Goal: Task Accomplishment & Management: Complete application form

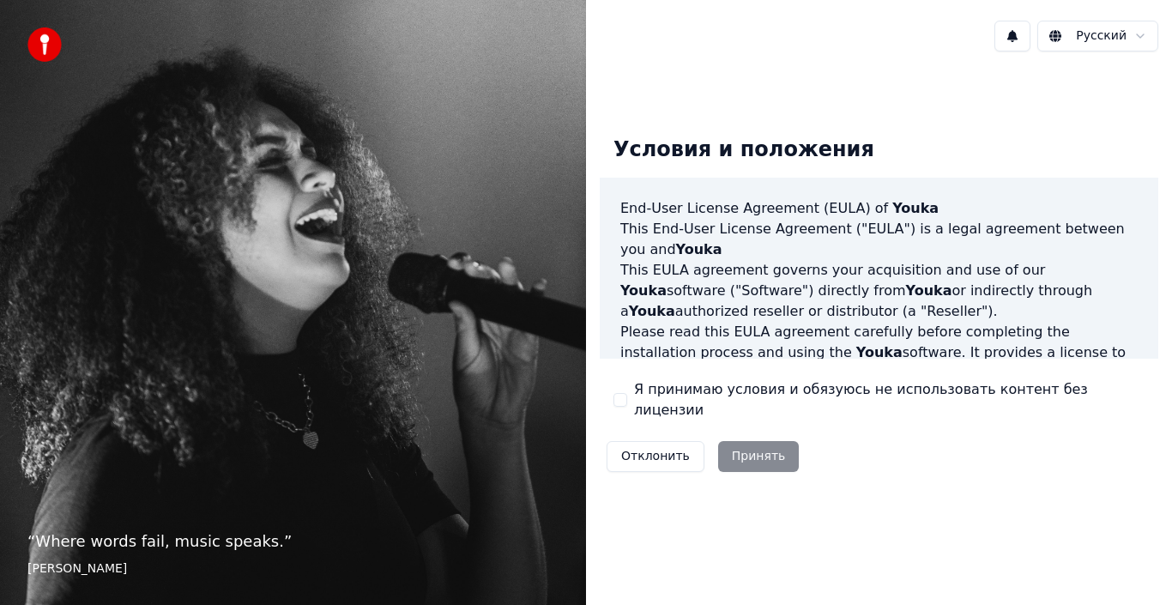
click at [613, 400] on div "Условия и положения End-User License Agreement (EULA) of Youka This End-User Li…" at bounding box center [879, 301] width 558 height 356
click at [618, 400] on button "Я принимаю условия и обязуюсь не использовать контент без лицензии" at bounding box center [620, 400] width 14 height 14
click at [739, 446] on button "Принять" at bounding box center [758, 456] width 81 height 31
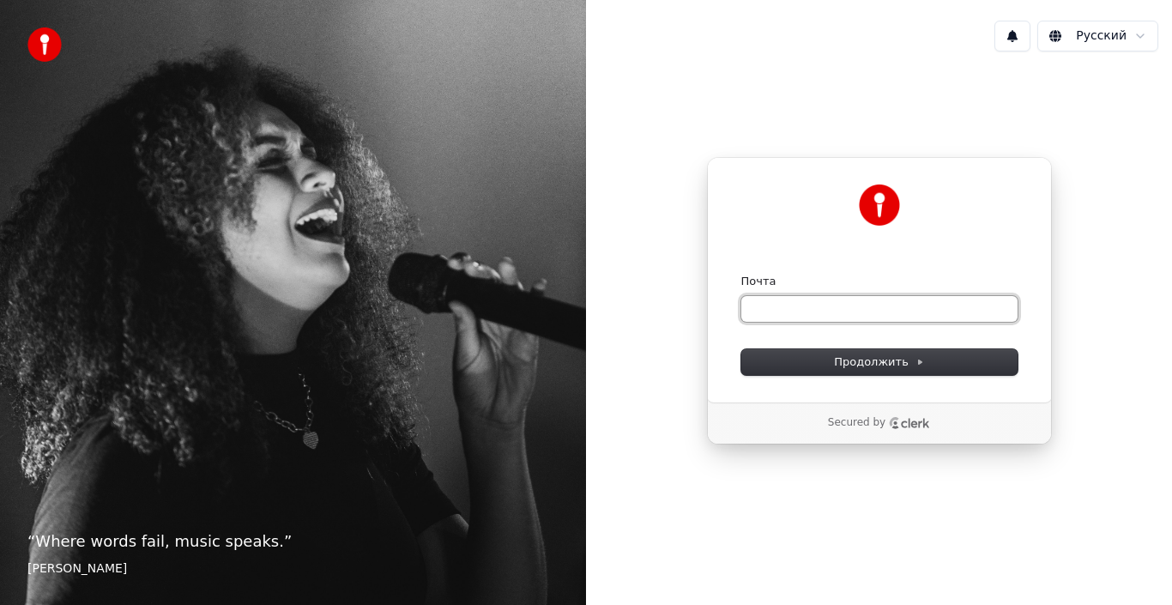
click at [775, 304] on input "Почта" at bounding box center [879, 309] width 276 height 26
paste input "**********"
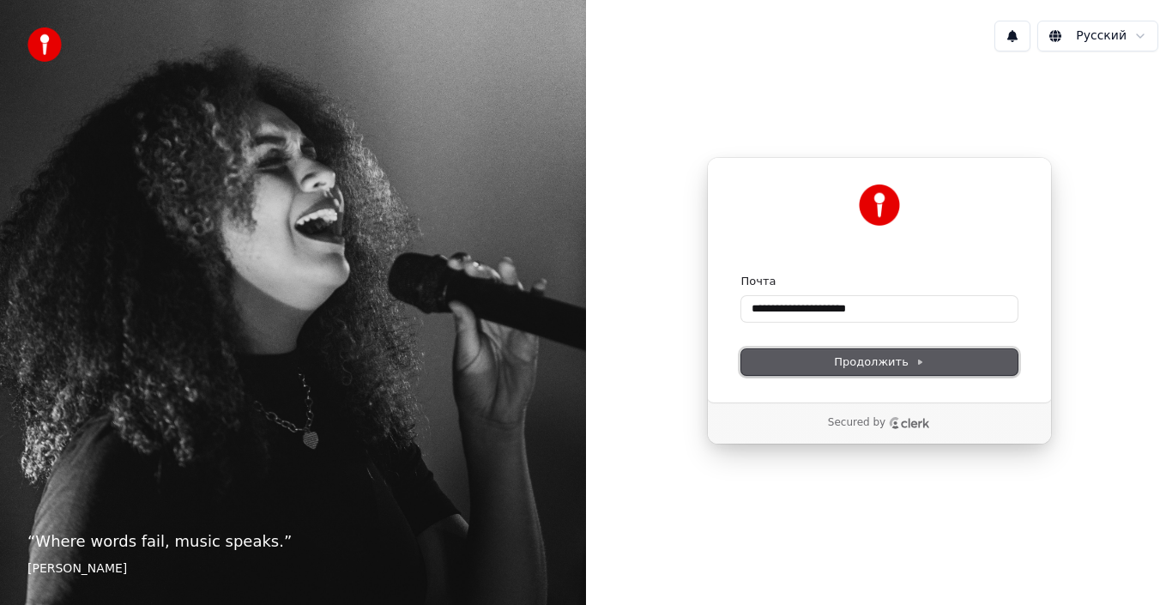
click at [884, 361] on span "Продолжить" at bounding box center [879, 361] width 90 height 15
type input "**********"
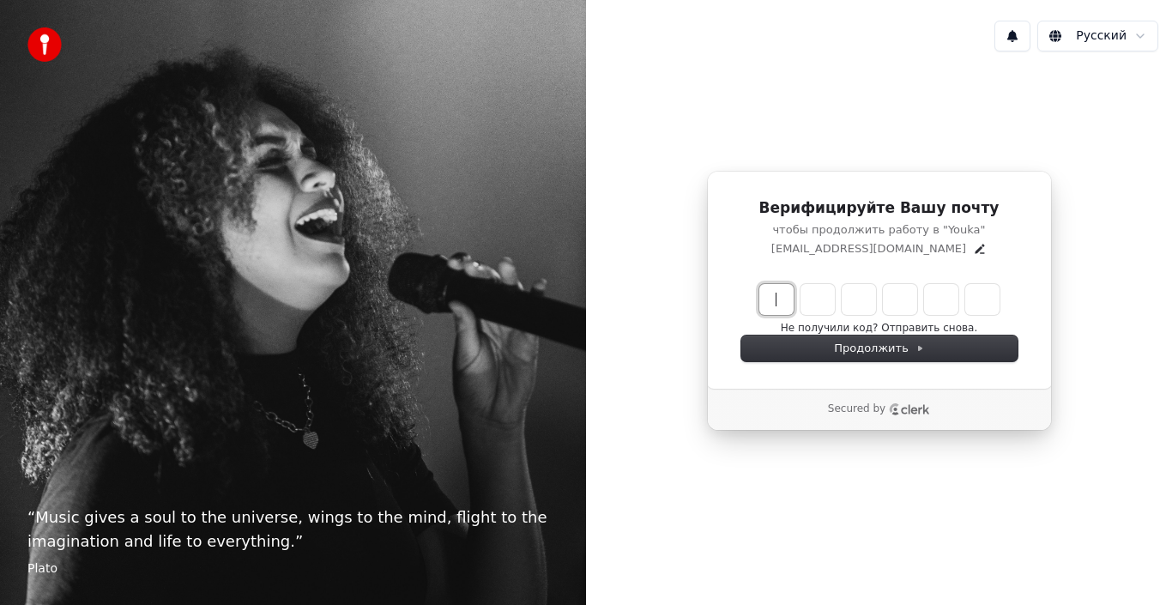
paste input "******"
type input "******"
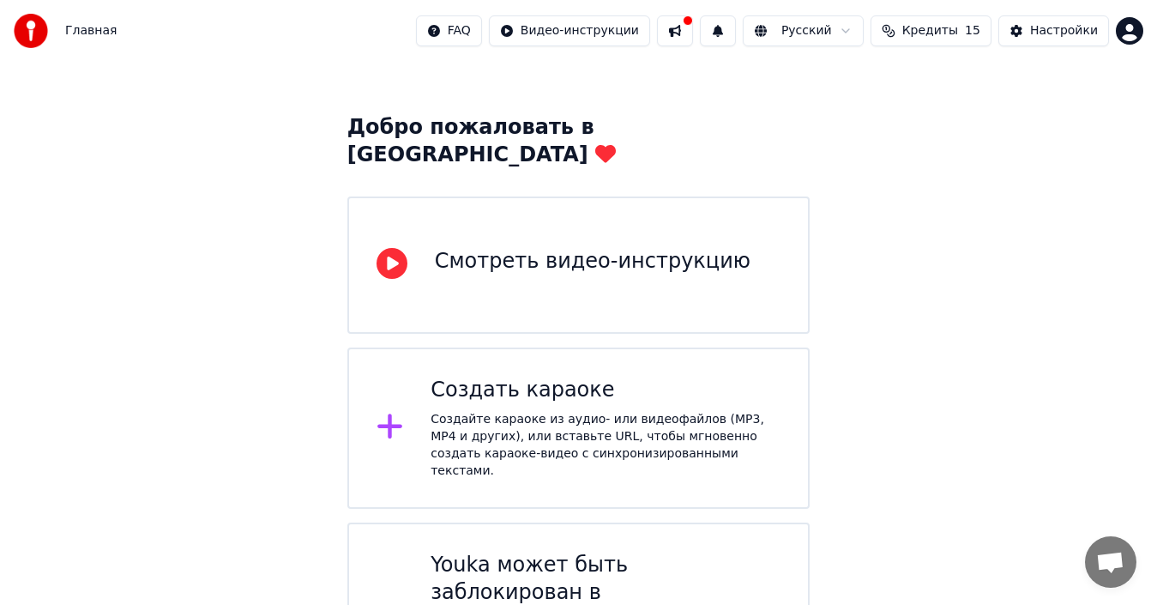
scroll to position [78, 0]
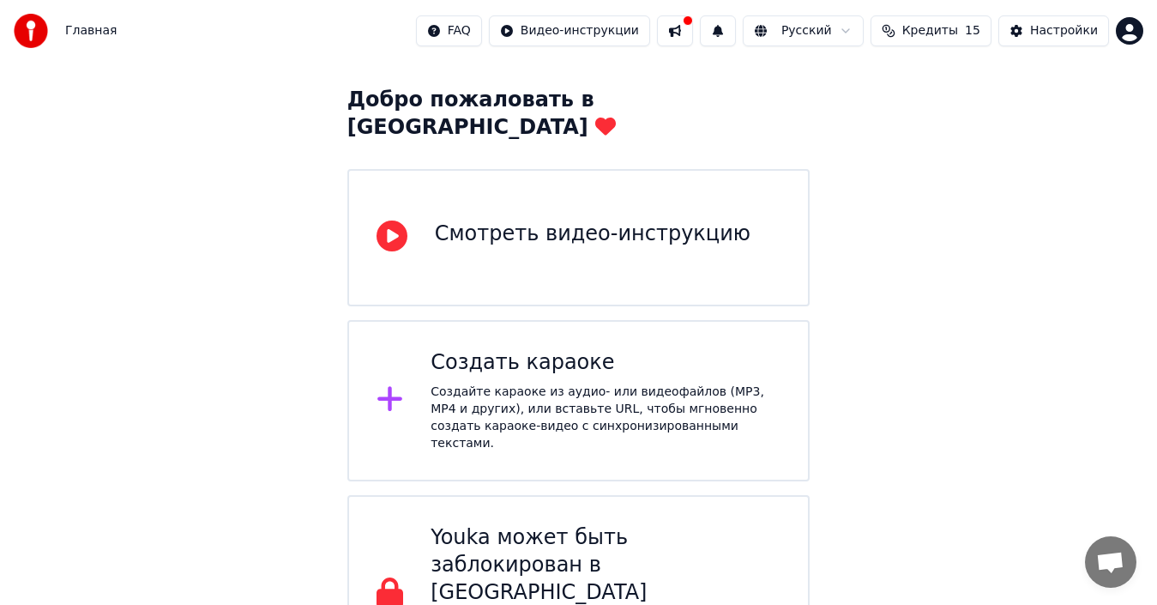
click at [1016, 486] on div "Добро пожаловать в Youka Смотреть видео-инструкцию Создать караоке Создайте кар…" at bounding box center [578, 339] width 1157 height 710
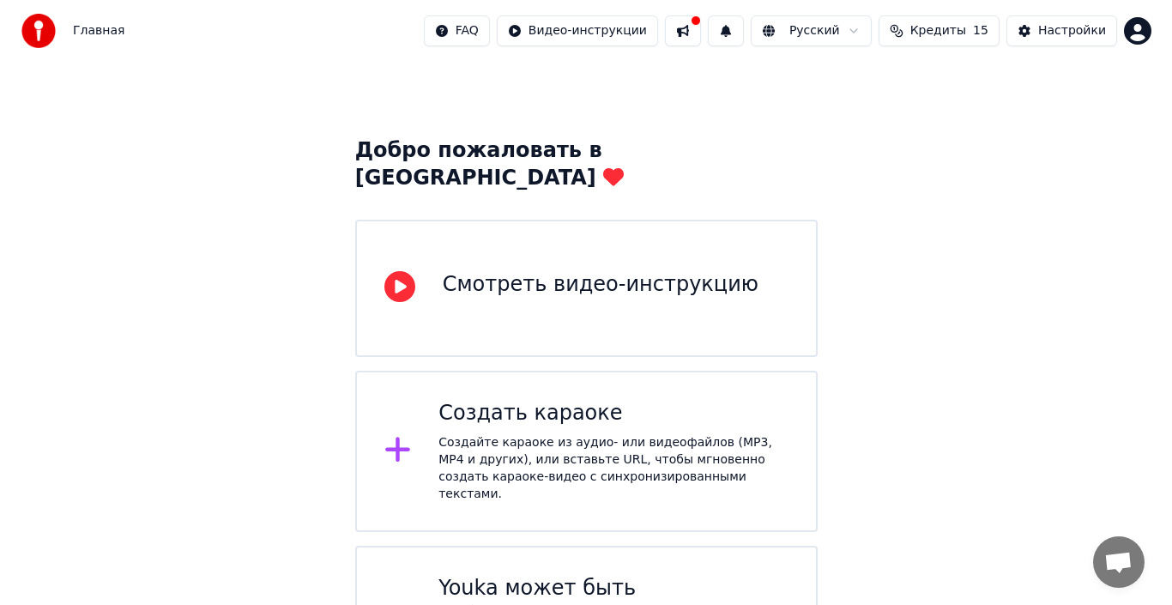
scroll to position [0, 0]
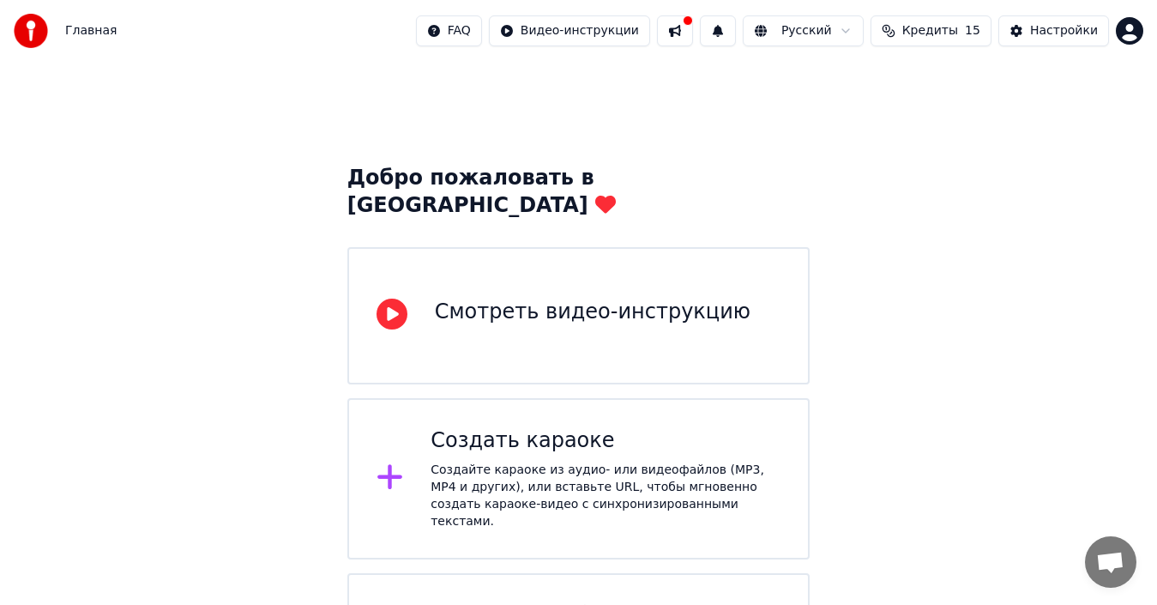
click at [391, 465] on icon at bounding box center [389, 477] width 25 height 25
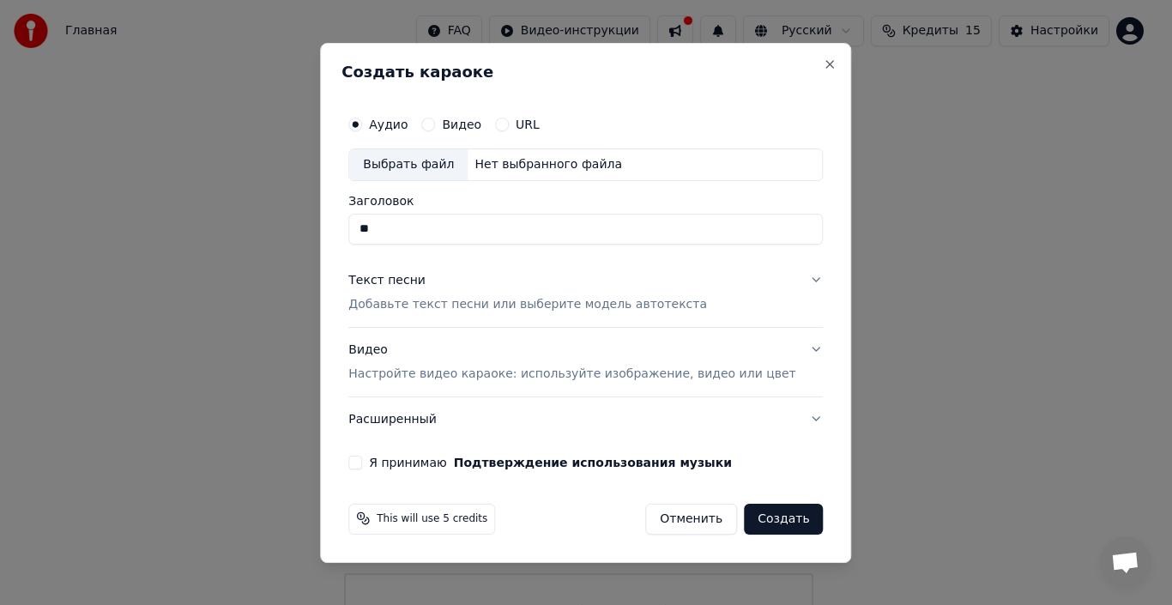
type input "*"
type input "*****"
click at [427, 301] on p "Добавьте текст песни или выберите модель автотекста" at bounding box center [527, 304] width 359 height 17
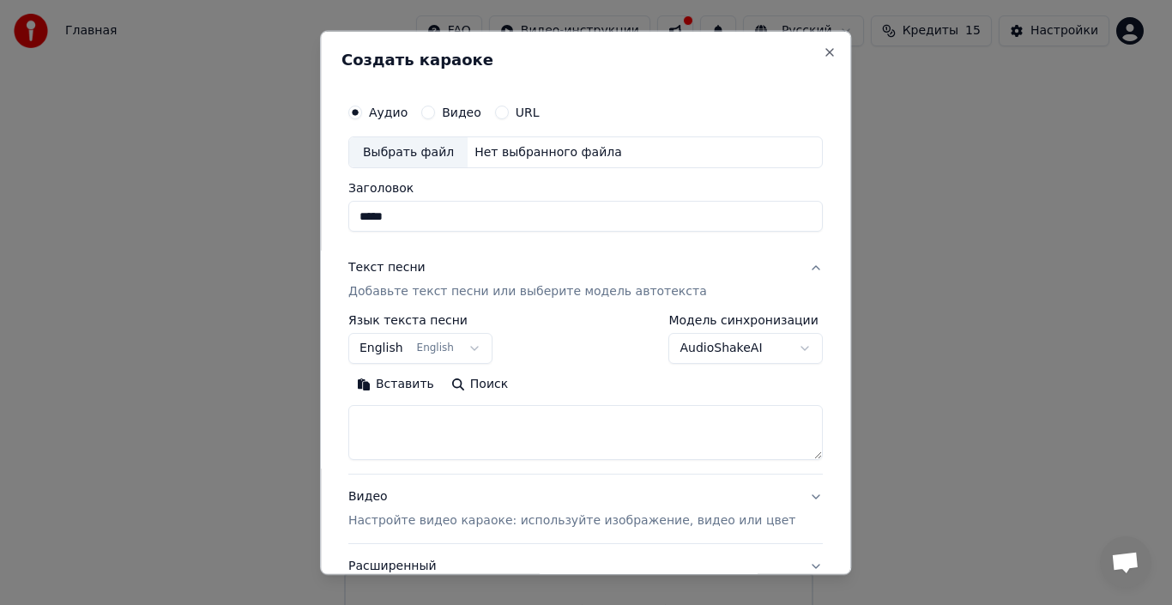
click at [482, 347] on button "English English" at bounding box center [420, 348] width 144 height 31
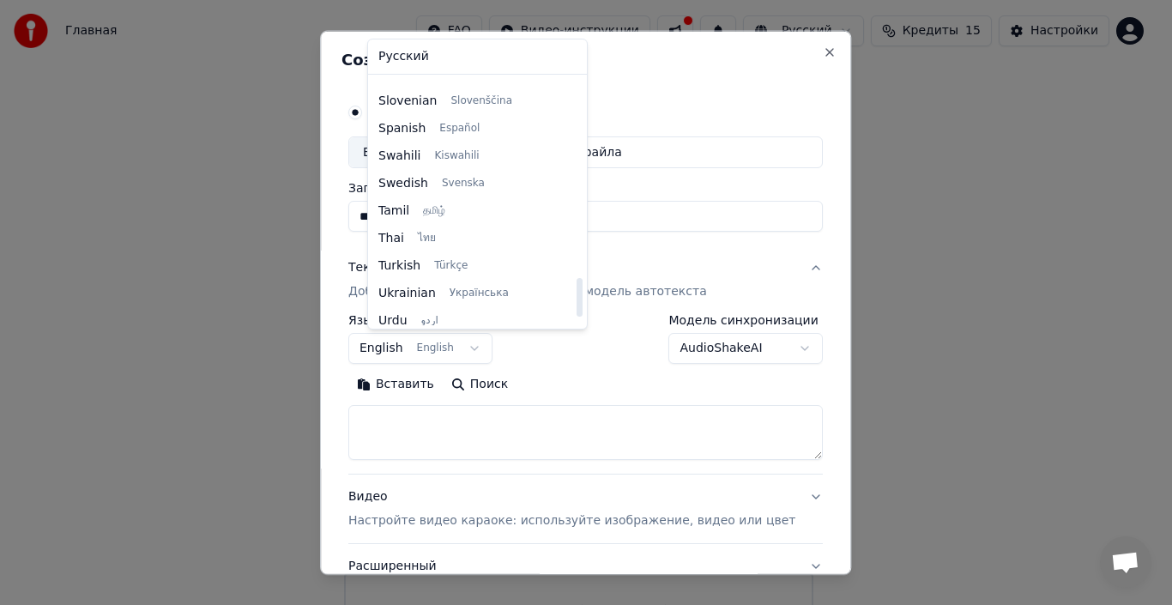
scroll to position [1317, 0]
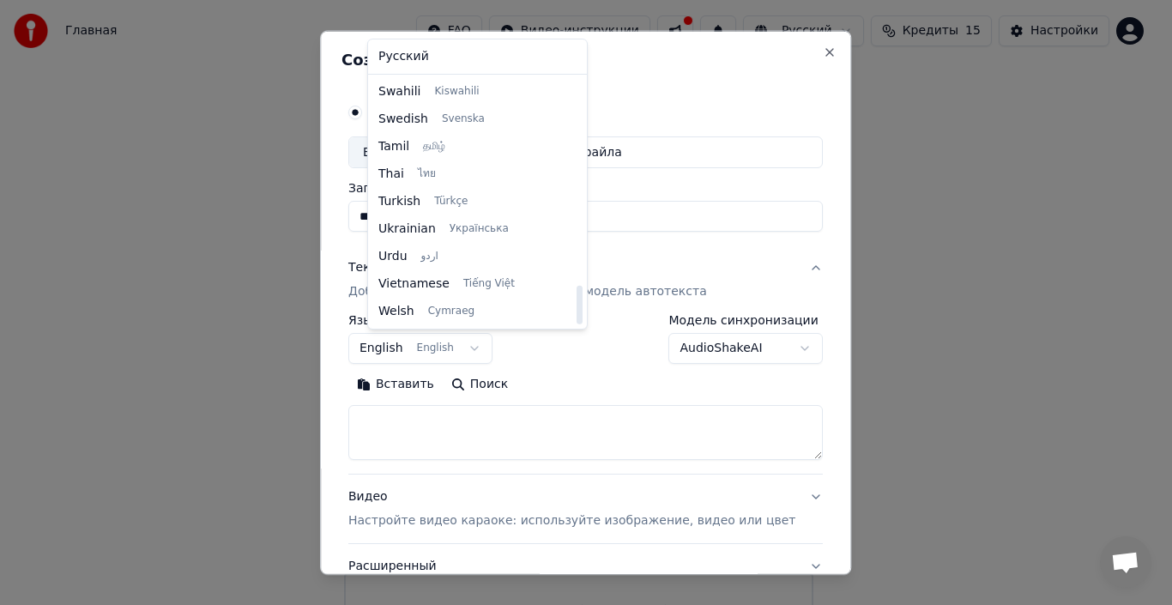
click at [287, 286] on div at bounding box center [586, 302] width 1172 height 605
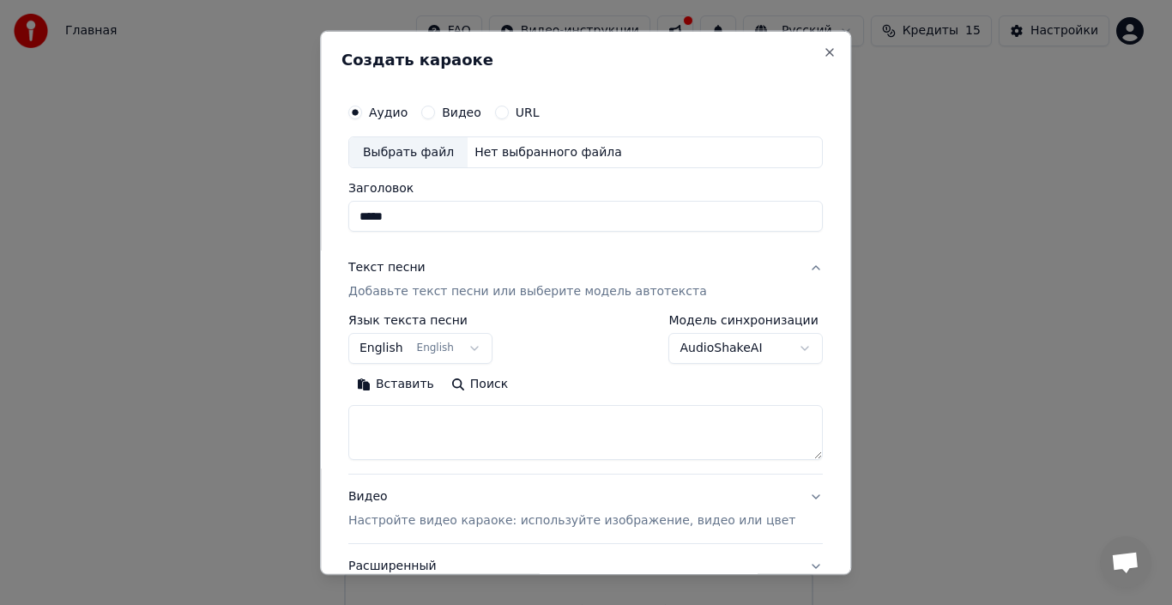
paste textarea "**********"
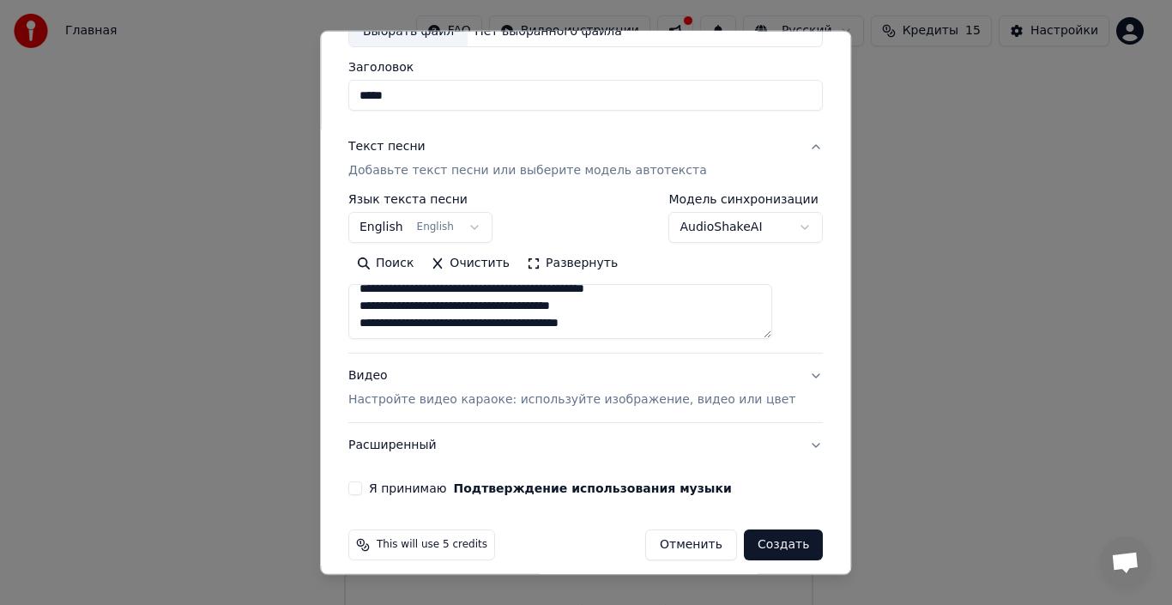
scroll to position [135, 0]
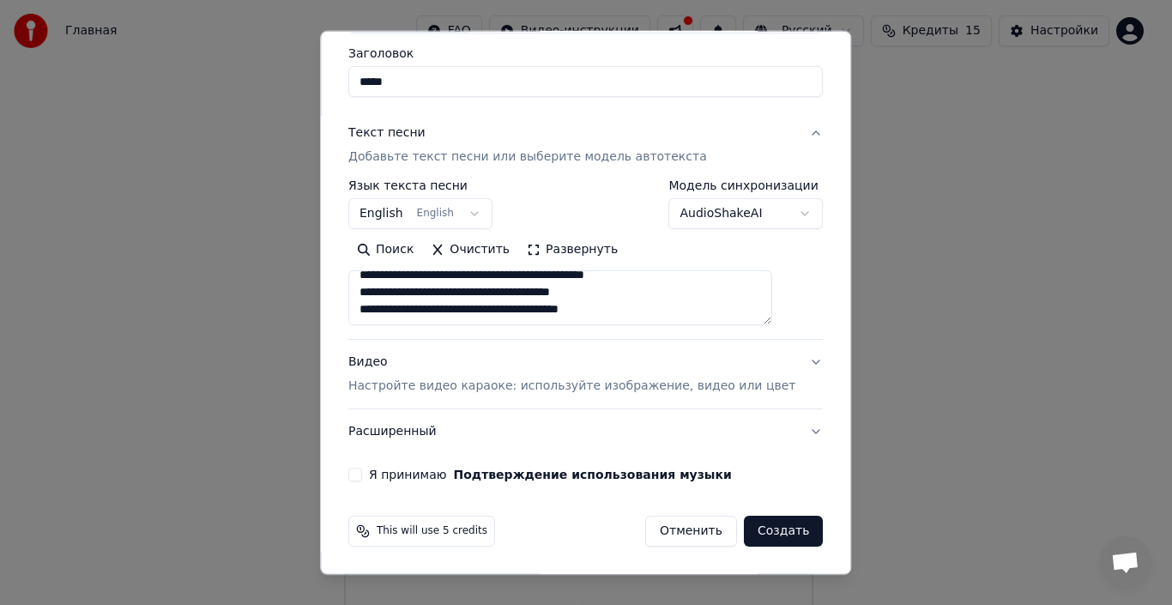
click at [362, 475] on button "Я принимаю Подтверждение использования музыки" at bounding box center [355, 475] width 14 height 14
click at [766, 534] on button "Создать" at bounding box center [783, 531] width 79 height 31
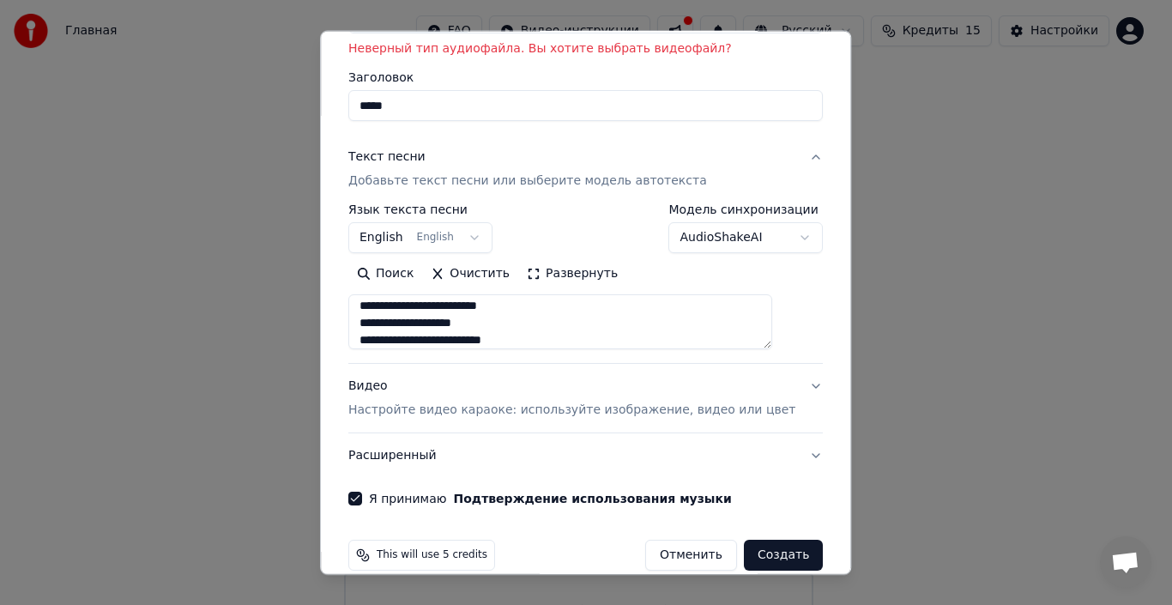
scroll to position [142, 0]
click at [389, 340] on textarea at bounding box center [560, 321] width 424 height 55
click at [531, 309] on textarea at bounding box center [560, 321] width 424 height 55
type textarea "**********"
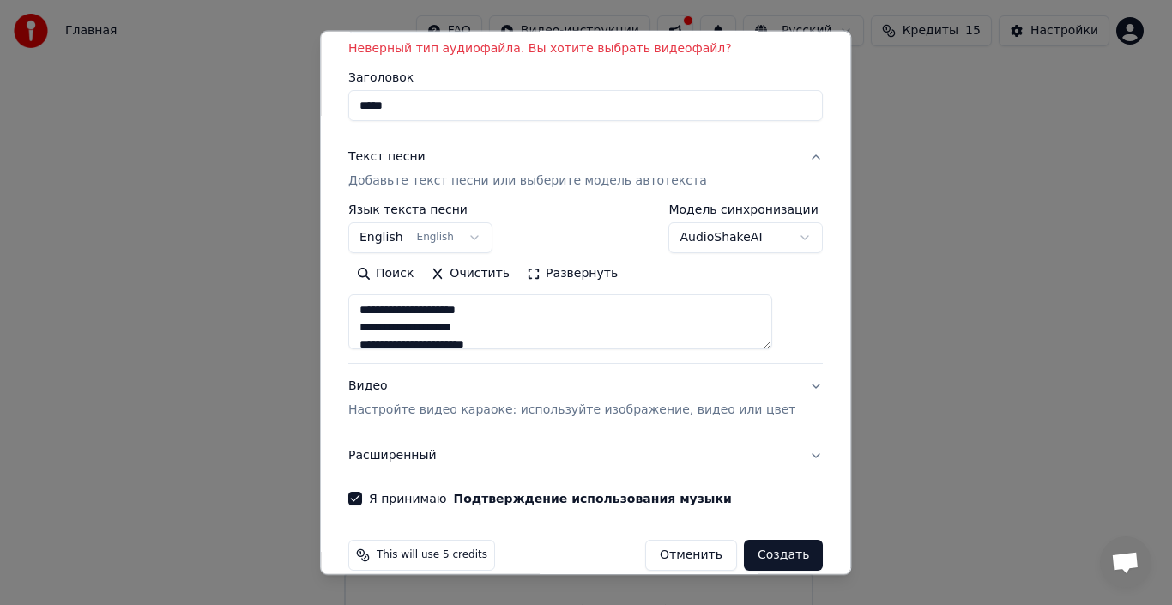
click at [770, 554] on button "Создать" at bounding box center [783, 555] width 79 height 31
select select "**"
drag, startPoint x: 752, startPoint y: 348, endPoint x: 745, endPoint y: 388, distance: 40.1
click at [750, 401] on div "**********" at bounding box center [585, 306] width 474 height 343
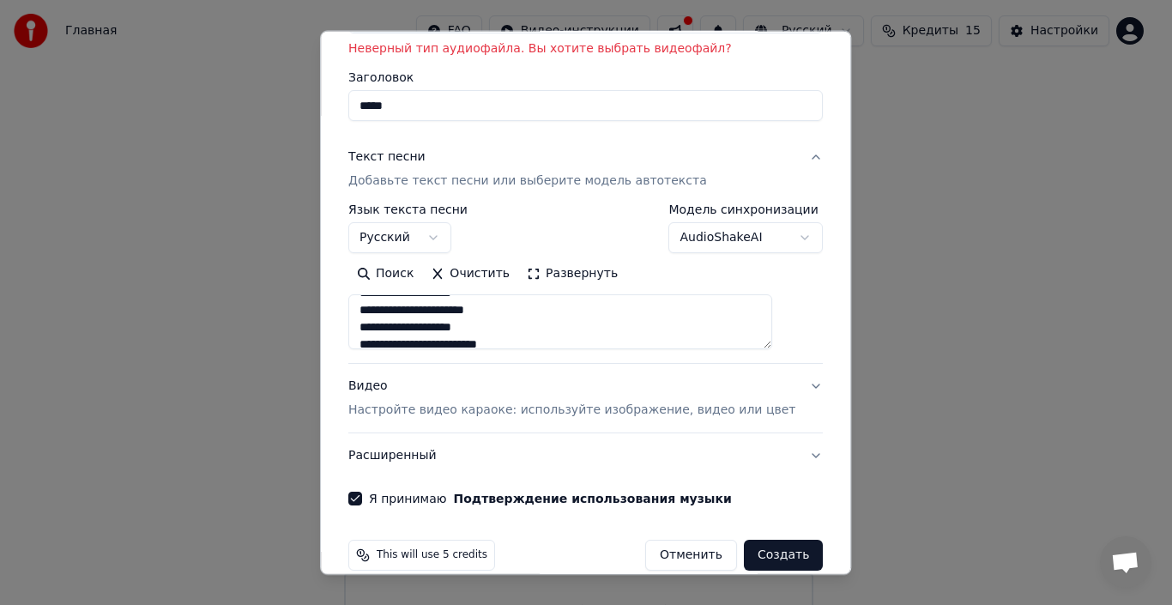
click at [601, 327] on textarea at bounding box center [560, 321] width 424 height 55
click at [410, 311] on textarea at bounding box center [560, 321] width 424 height 55
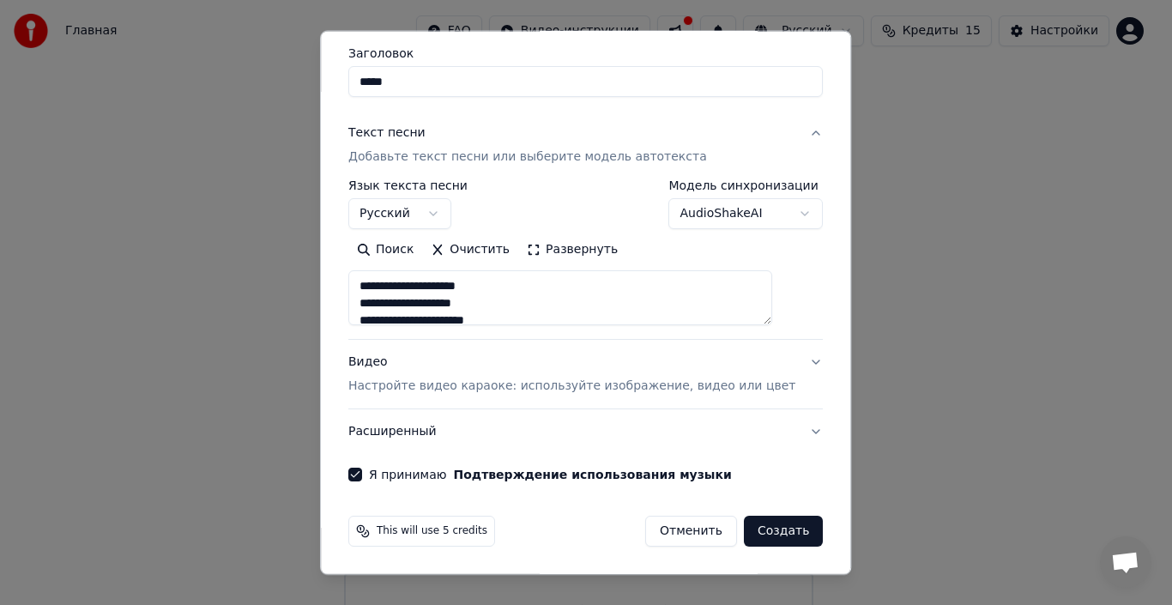
scroll to position [86, 0]
click at [537, 278] on textarea at bounding box center [560, 297] width 424 height 55
click at [463, 279] on textarea at bounding box center [560, 297] width 424 height 55
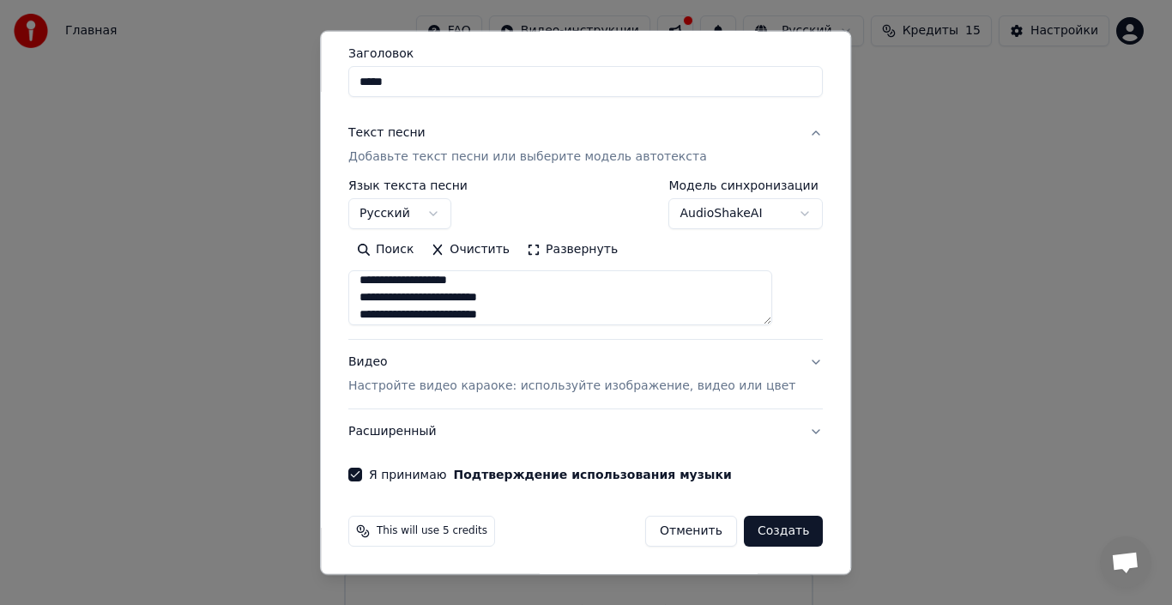
click at [382, 280] on textarea at bounding box center [560, 297] width 424 height 55
click at [446, 298] on textarea at bounding box center [560, 297] width 424 height 55
click at [537, 313] on textarea at bounding box center [560, 297] width 424 height 55
click at [557, 279] on textarea at bounding box center [560, 297] width 424 height 55
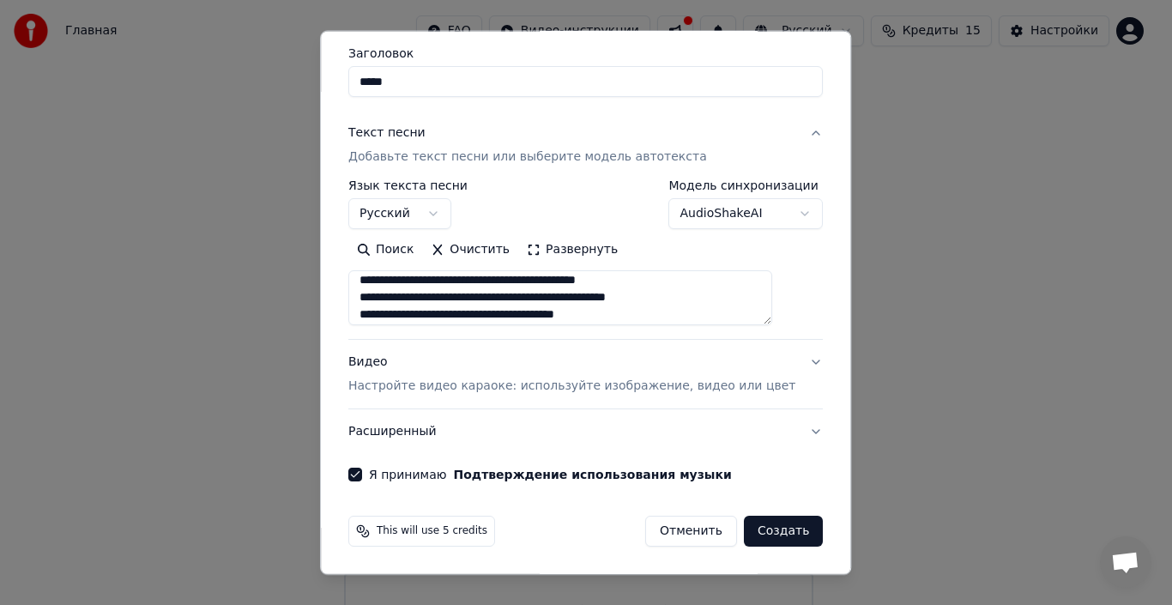
click at [494, 313] on textarea at bounding box center [560, 297] width 424 height 55
click at [534, 314] on textarea at bounding box center [560, 297] width 424 height 55
click at [496, 313] on textarea at bounding box center [560, 297] width 424 height 55
click at [450, 281] on textarea at bounding box center [560, 297] width 424 height 55
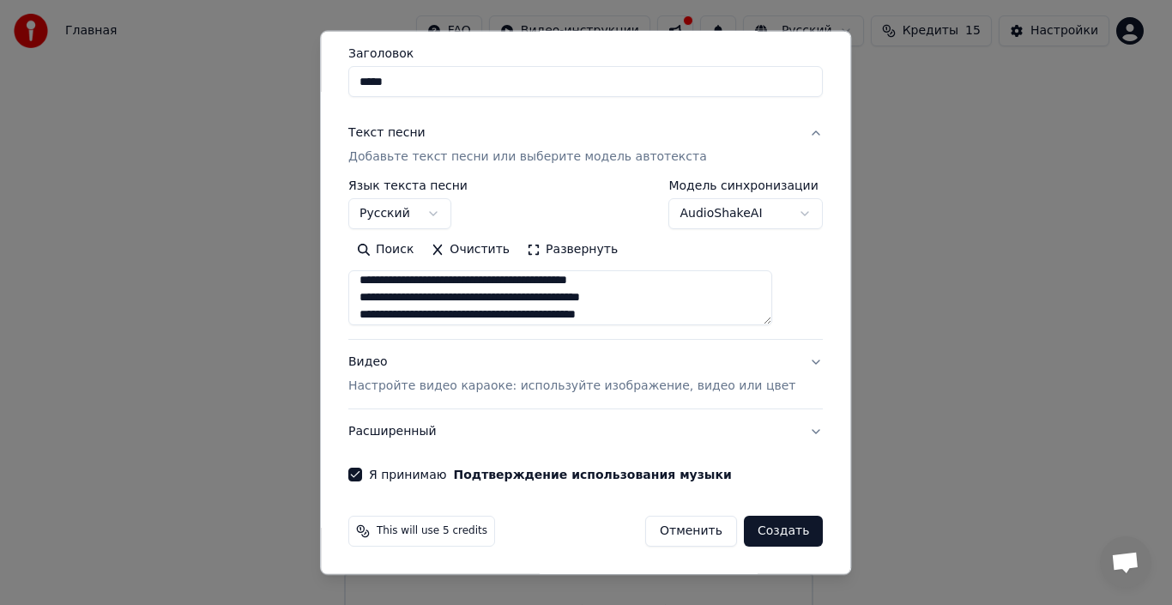
click at [667, 281] on textarea at bounding box center [560, 297] width 424 height 55
click at [631, 279] on textarea at bounding box center [560, 297] width 424 height 55
click at [644, 278] on textarea at bounding box center [560, 297] width 424 height 55
click at [621, 281] on textarea at bounding box center [560, 297] width 424 height 55
click at [633, 280] on textarea at bounding box center [560, 297] width 424 height 55
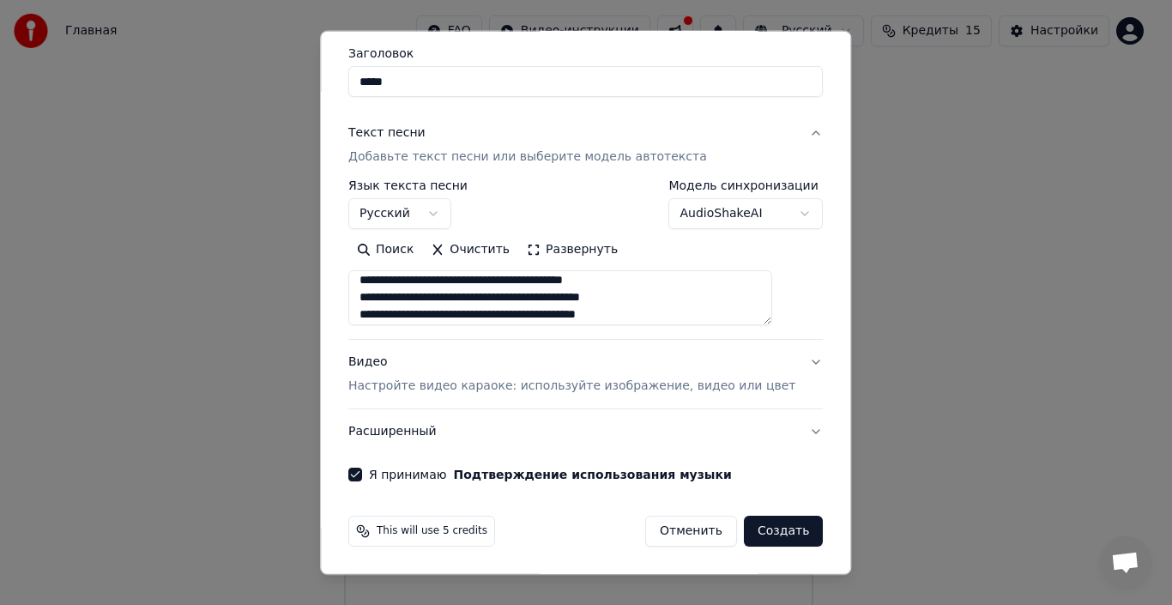
click at [491, 299] on textarea at bounding box center [560, 297] width 424 height 55
click at [533, 297] on textarea at bounding box center [560, 297] width 424 height 55
click at [537, 297] on textarea at bounding box center [560, 297] width 424 height 55
click at [569, 297] on textarea at bounding box center [560, 297] width 424 height 55
click at [630, 314] on textarea at bounding box center [560, 297] width 424 height 55
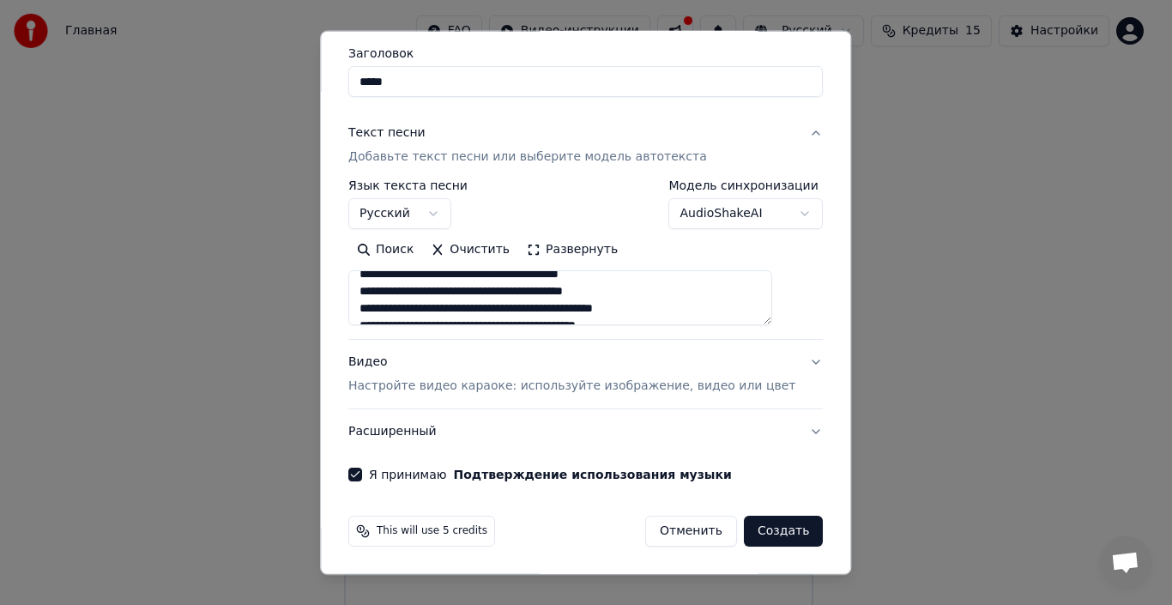
scroll to position [577, 0]
click at [492, 274] on textarea at bounding box center [560, 297] width 424 height 55
click at [643, 283] on textarea at bounding box center [560, 297] width 424 height 55
click at [652, 282] on textarea at bounding box center [560, 297] width 424 height 55
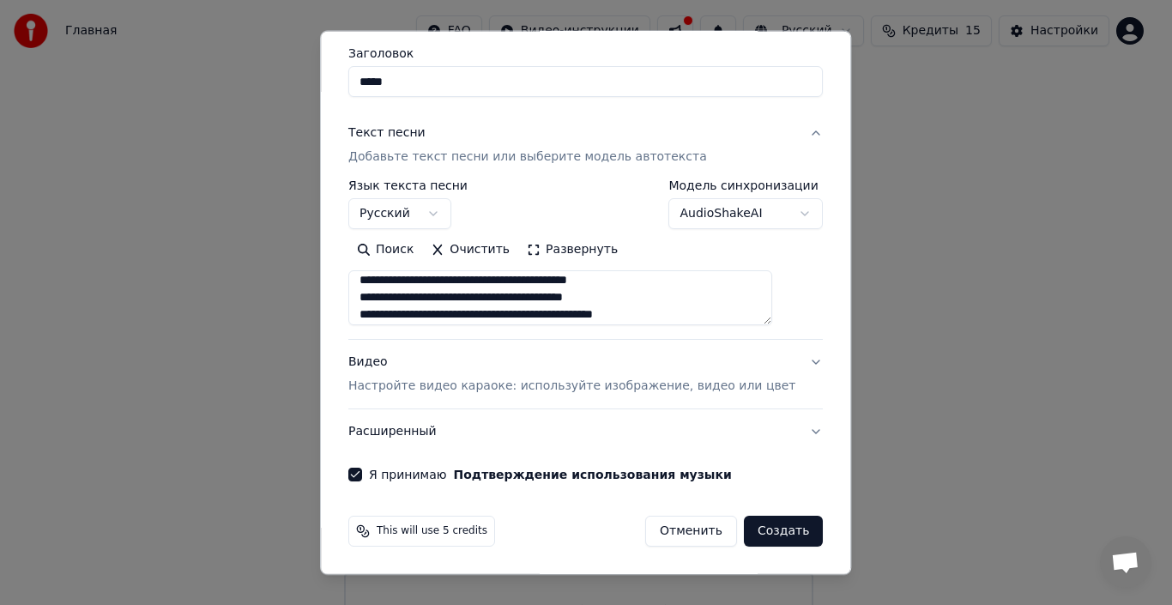
drag, startPoint x: 655, startPoint y: 297, endPoint x: 611, endPoint y: 297, distance: 44.6
click at [611, 297] on textarea at bounding box center [560, 297] width 424 height 55
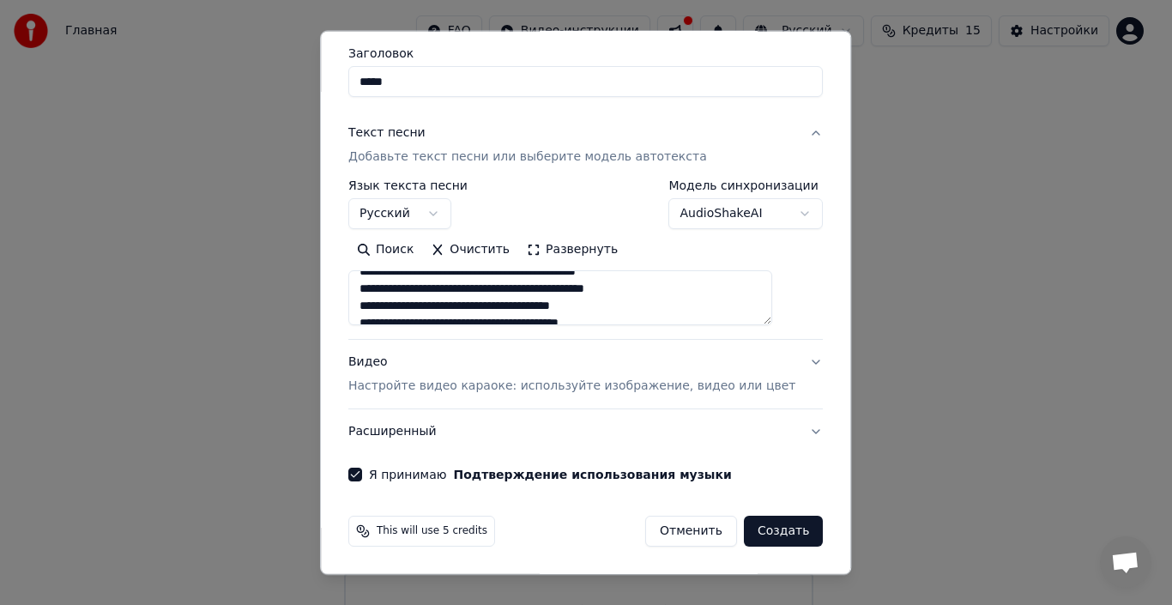
scroll to position [577, 0]
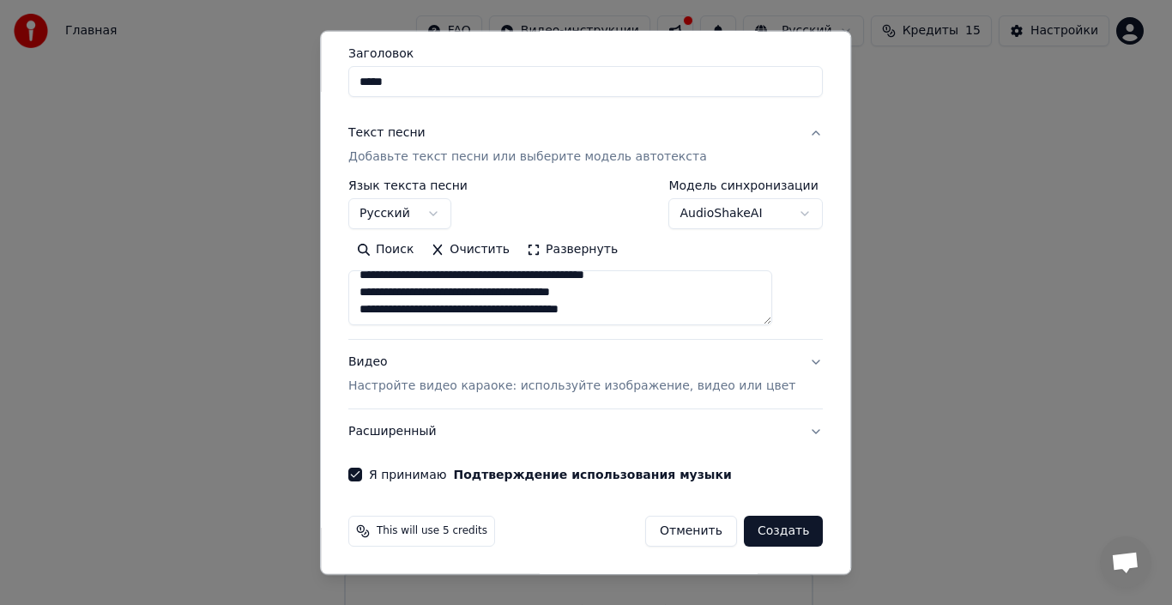
click at [760, 538] on button "Создать" at bounding box center [783, 531] width 79 height 31
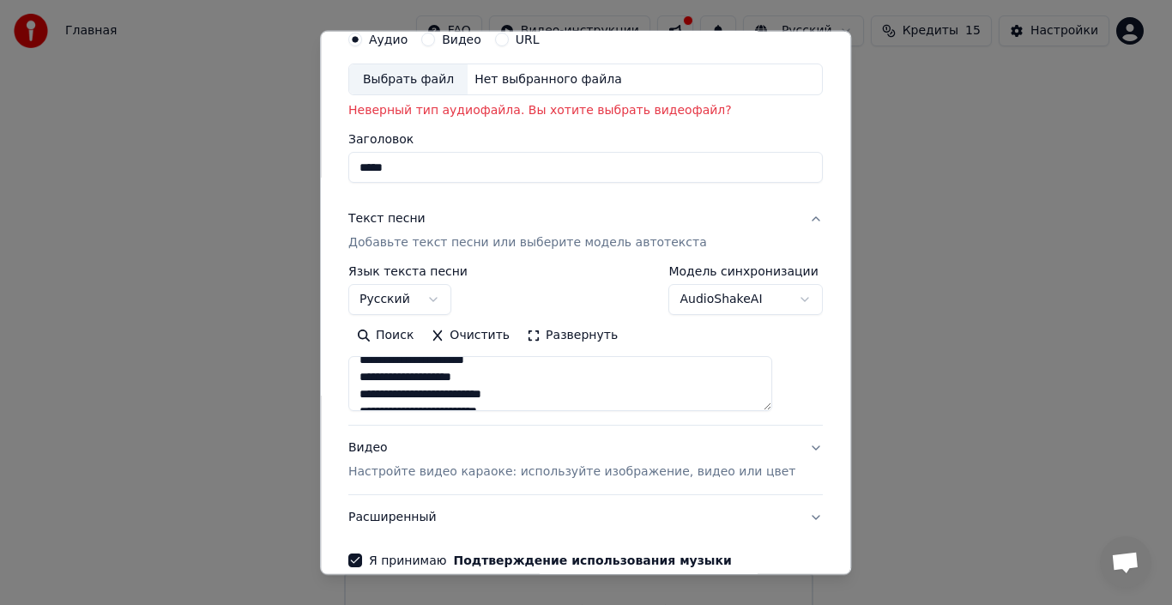
scroll to position [407, 0]
click at [402, 361] on textarea at bounding box center [560, 383] width 424 height 55
click at [406, 361] on textarea at bounding box center [560, 383] width 424 height 55
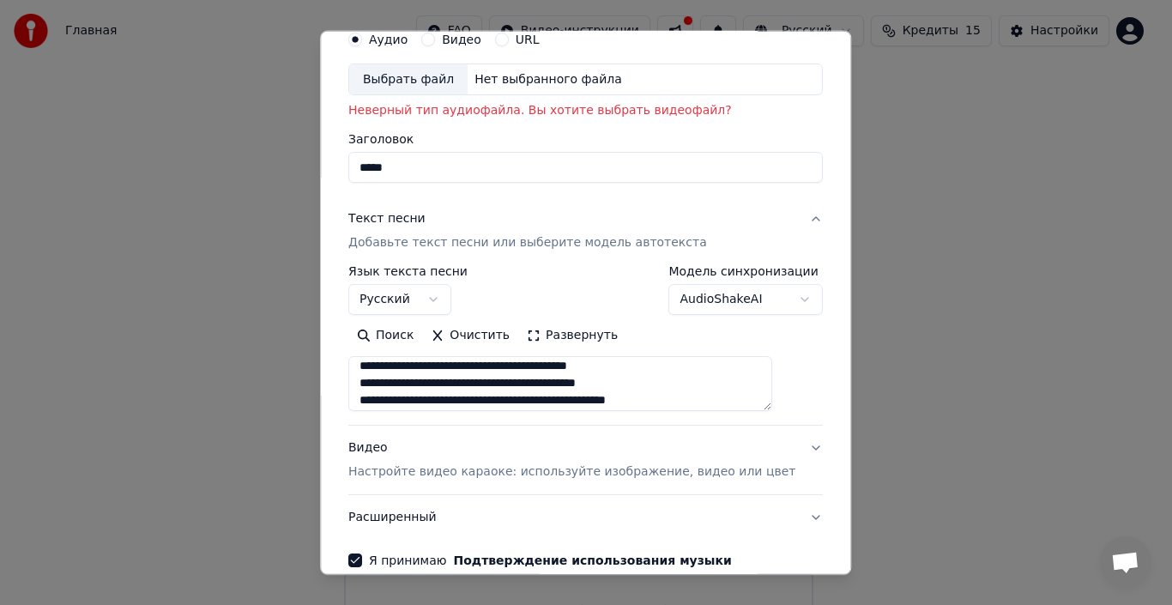
click at [629, 365] on textarea at bounding box center [560, 383] width 424 height 55
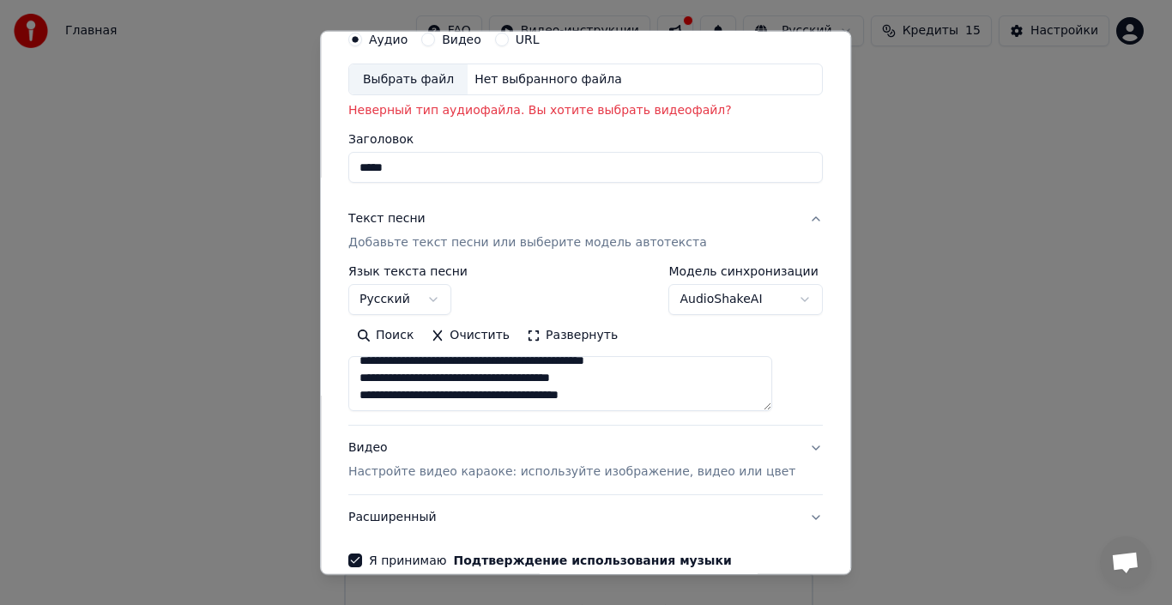
scroll to position [159, 0]
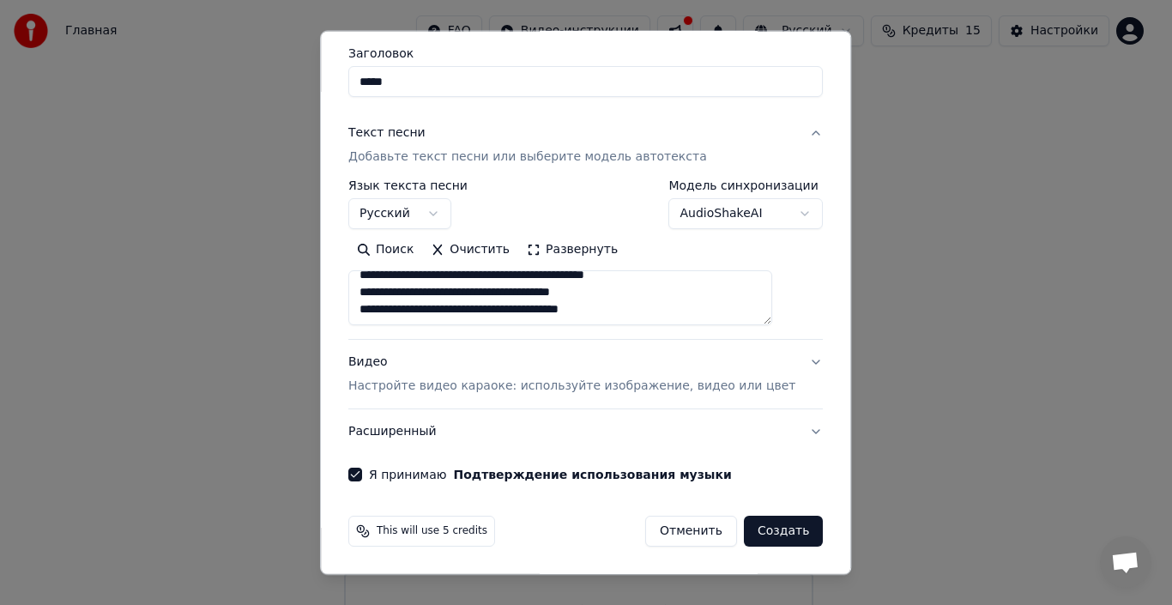
click at [760, 530] on button "Создать" at bounding box center [783, 531] width 79 height 31
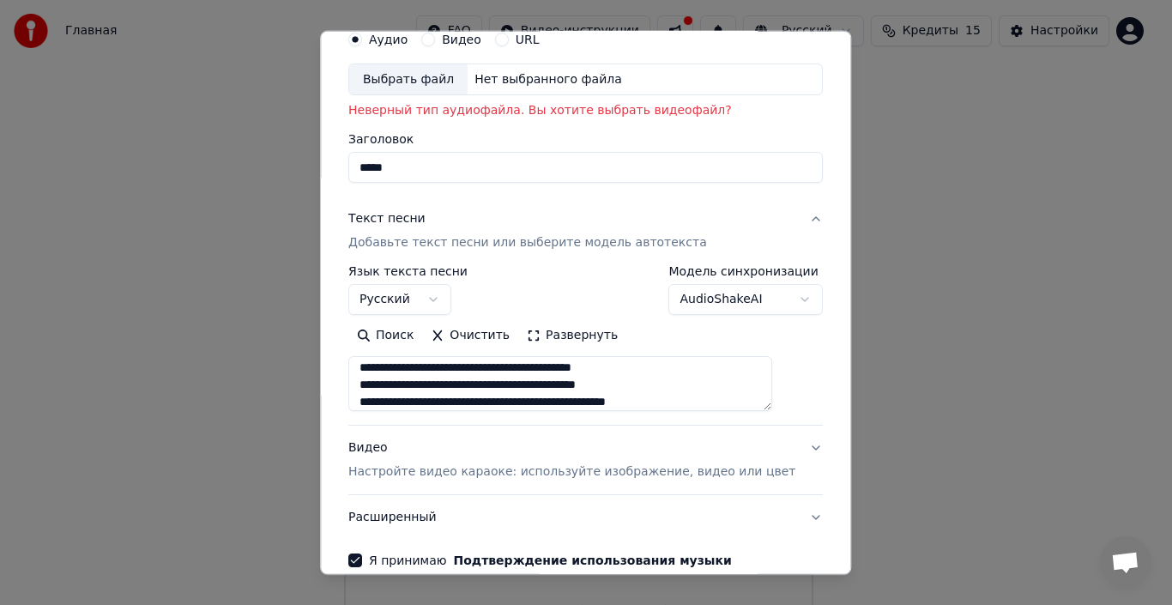
scroll to position [429, 0]
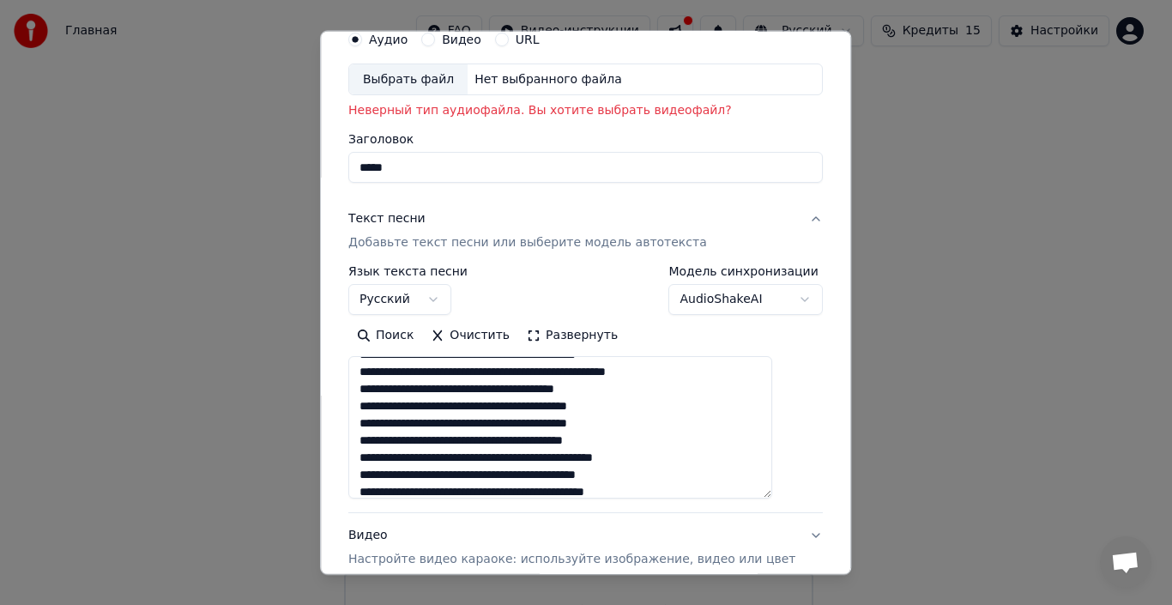
drag, startPoint x: 781, startPoint y: 400, endPoint x: 778, endPoint y: 487, distance: 87.5
click at [772, 487] on textarea at bounding box center [560, 427] width 424 height 142
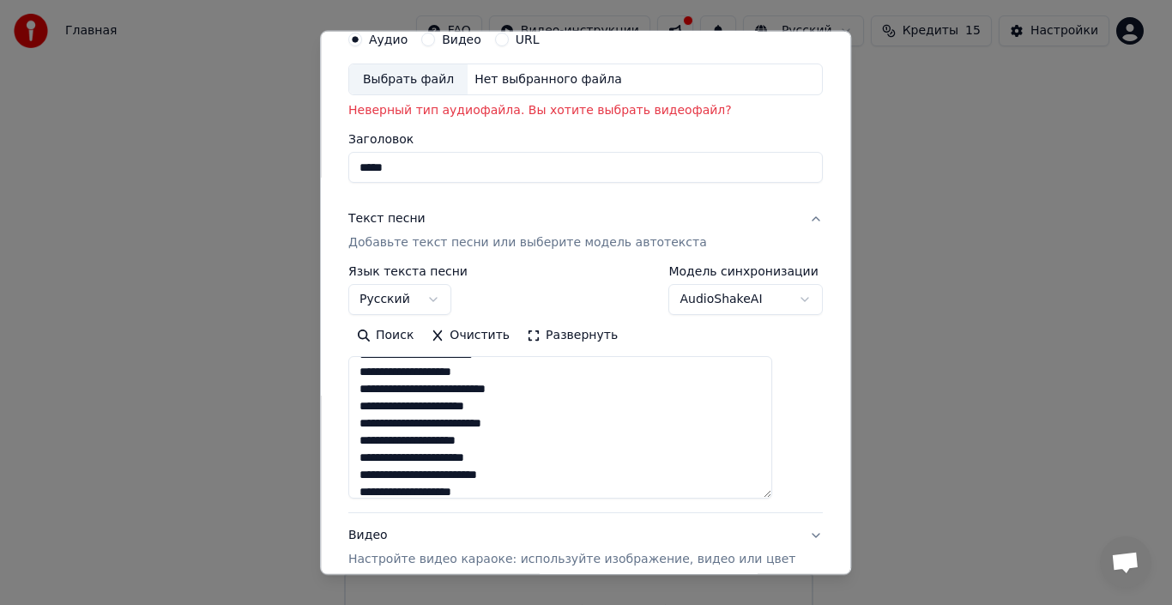
scroll to position [172, 0]
click at [395, 406] on textarea at bounding box center [560, 427] width 424 height 142
click at [404, 405] on textarea at bounding box center [560, 427] width 424 height 142
click at [458, 404] on textarea at bounding box center [560, 427] width 424 height 142
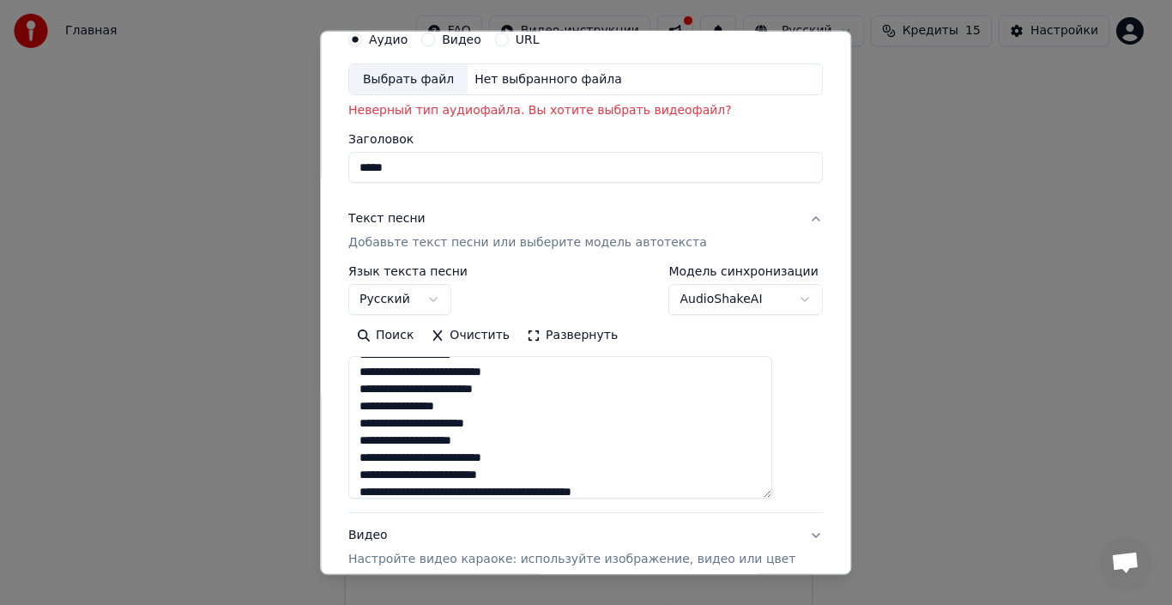
click at [434, 407] on textarea at bounding box center [560, 427] width 424 height 142
click at [464, 405] on textarea at bounding box center [560, 427] width 424 height 142
click at [455, 406] on textarea at bounding box center [560, 427] width 424 height 142
click at [496, 409] on textarea at bounding box center [560, 427] width 424 height 142
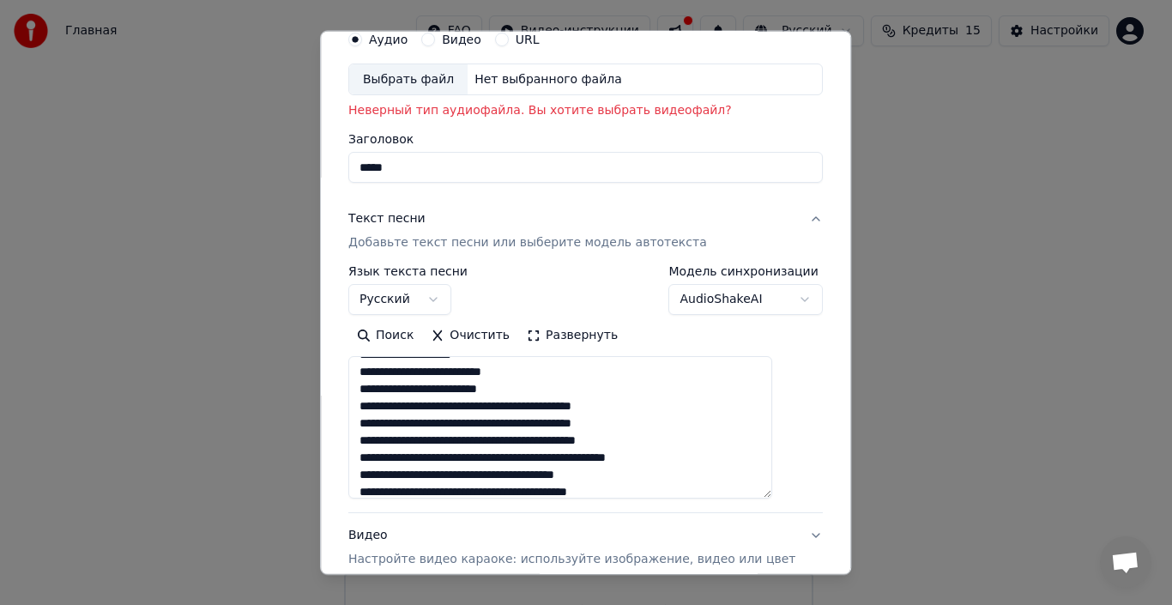
click at [529, 407] on textarea at bounding box center [560, 427] width 424 height 142
click at [474, 407] on textarea at bounding box center [560, 427] width 424 height 142
click at [478, 408] on textarea at bounding box center [560, 427] width 424 height 142
click at [483, 405] on textarea at bounding box center [560, 427] width 424 height 142
click at [520, 407] on textarea at bounding box center [560, 427] width 424 height 142
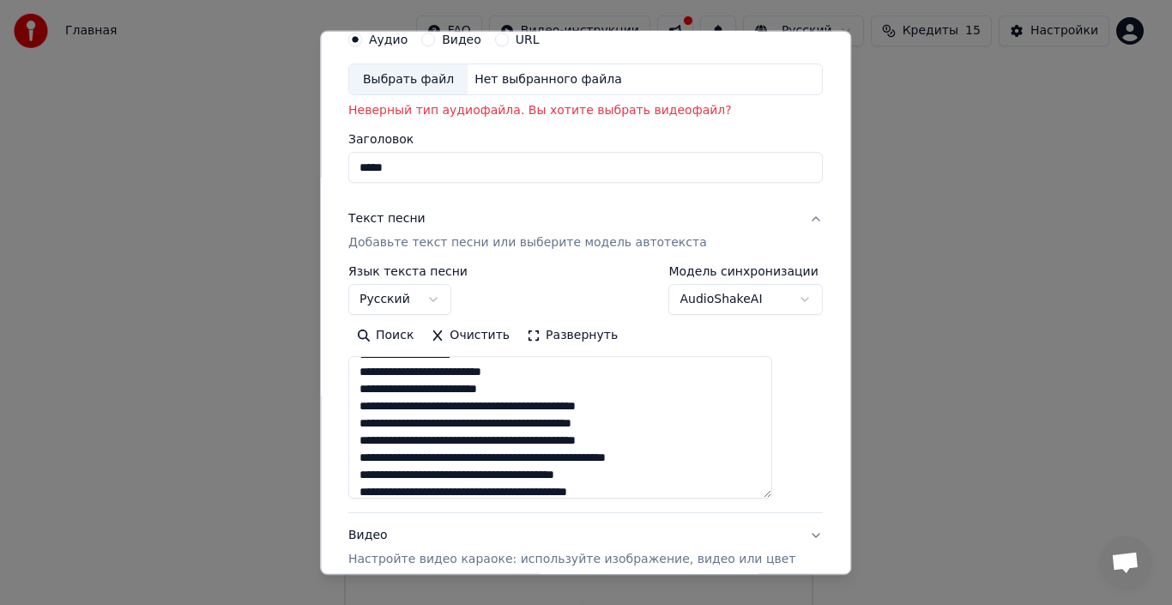
click at [675, 407] on textarea at bounding box center [560, 427] width 424 height 142
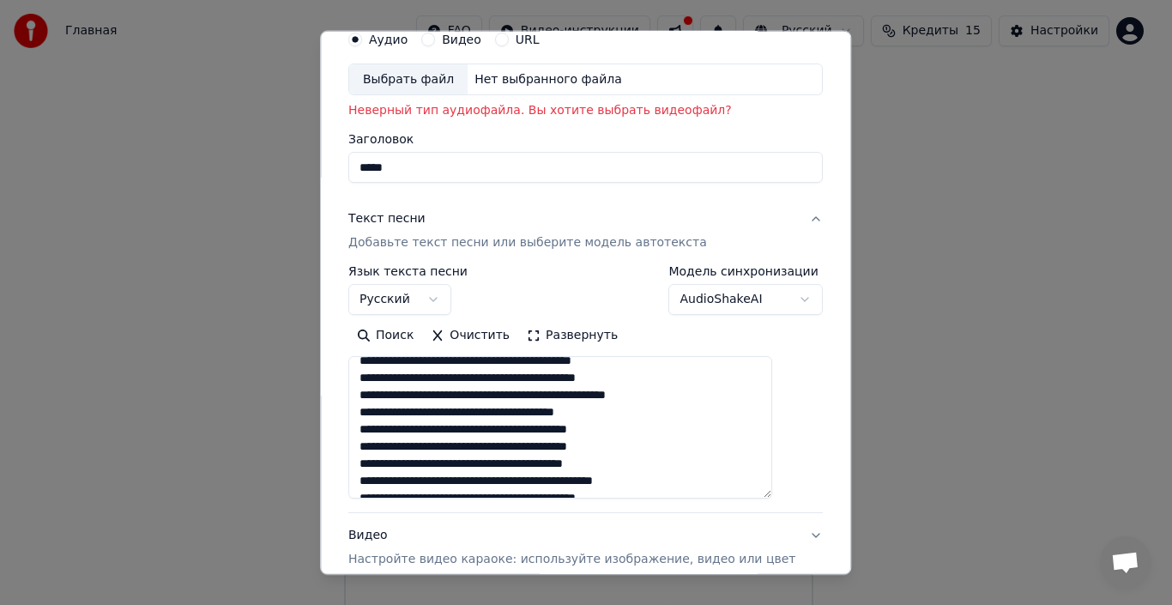
scroll to position [429, 0]
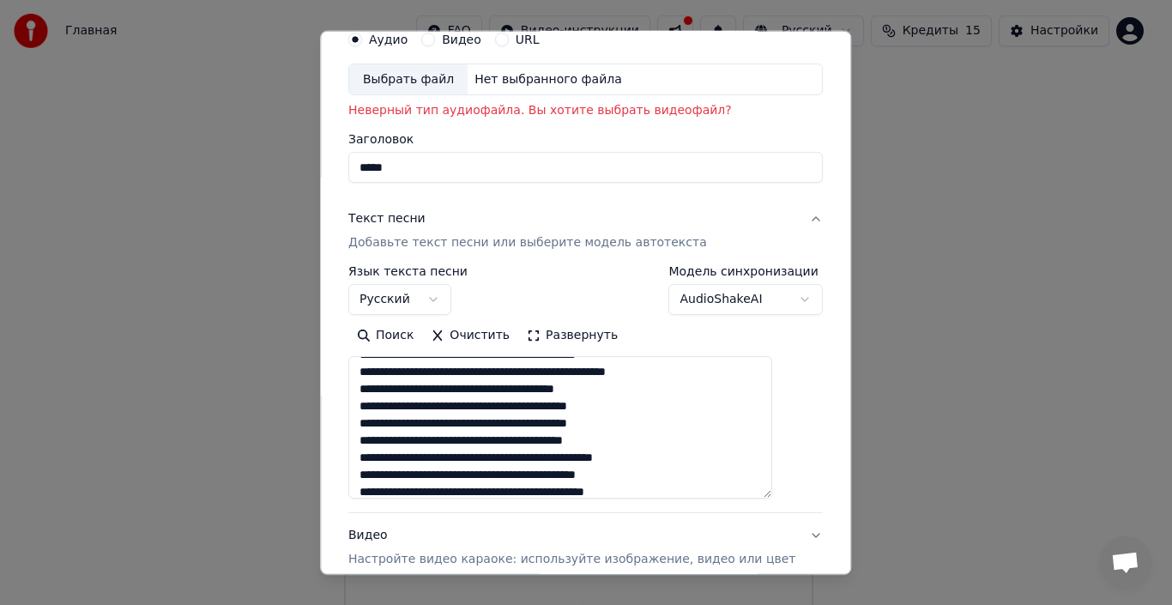
click at [401, 407] on textarea at bounding box center [560, 427] width 424 height 142
click at [429, 407] on textarea at bounding box center [560, 427] width 424 height 142
click at [476, 405] on textarea at bounding box center [560, 427] width 424 height 142
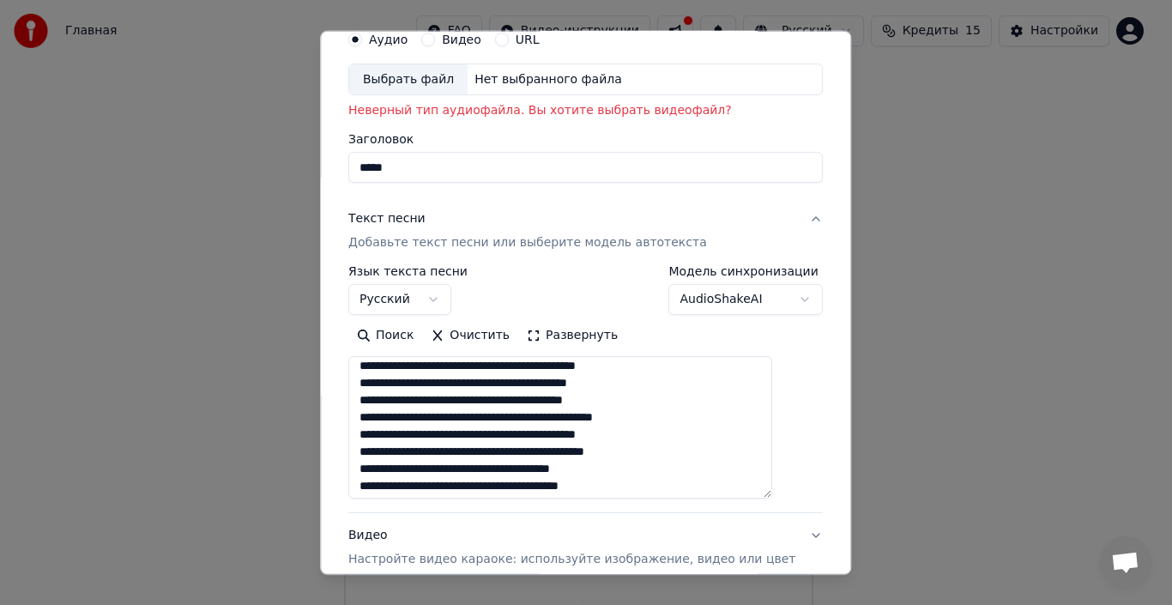
scroll to position [490, 0]
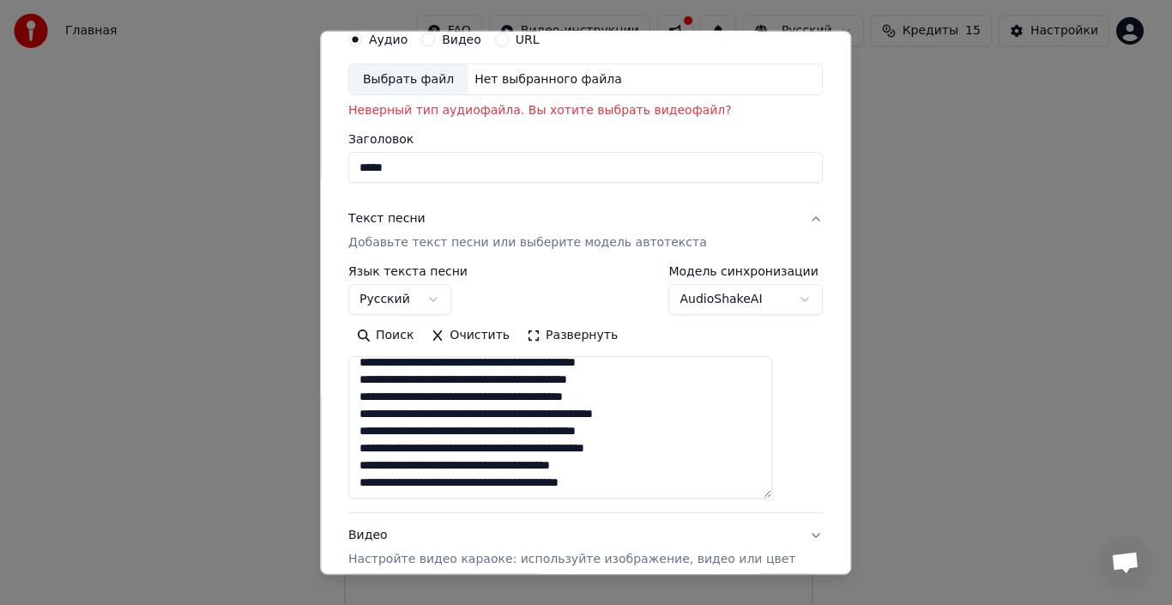
click at [439, 432] on textarea at bounding box center [560, 427] width 424 height 142
click at [479, 432] on textarea at bounding box center [560, 427] width 424 height 142
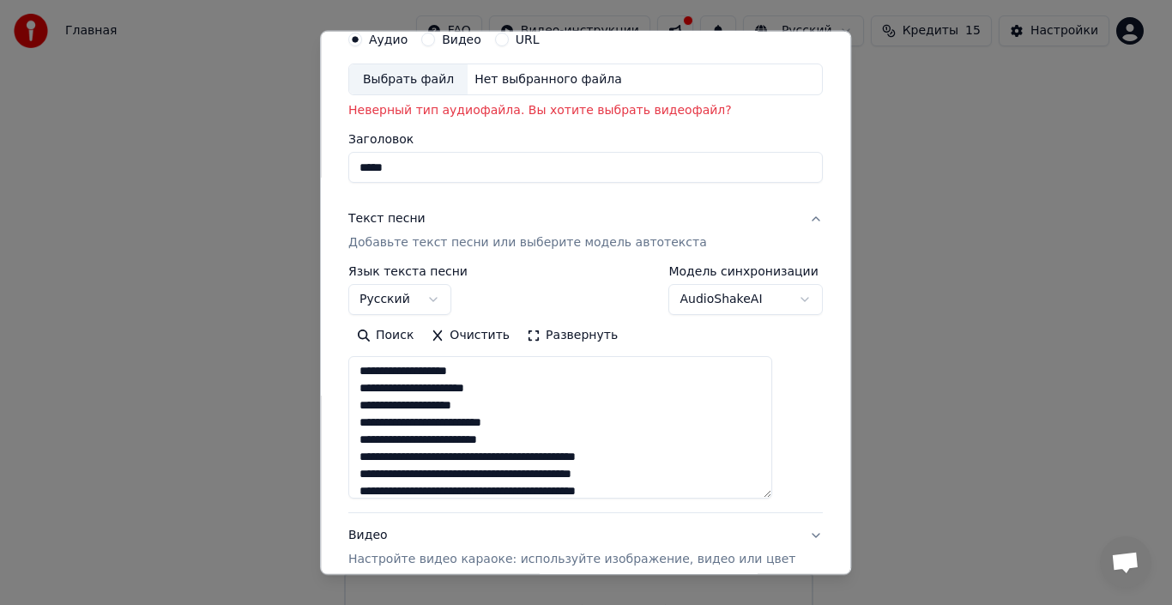
scroll to position [318, 0]
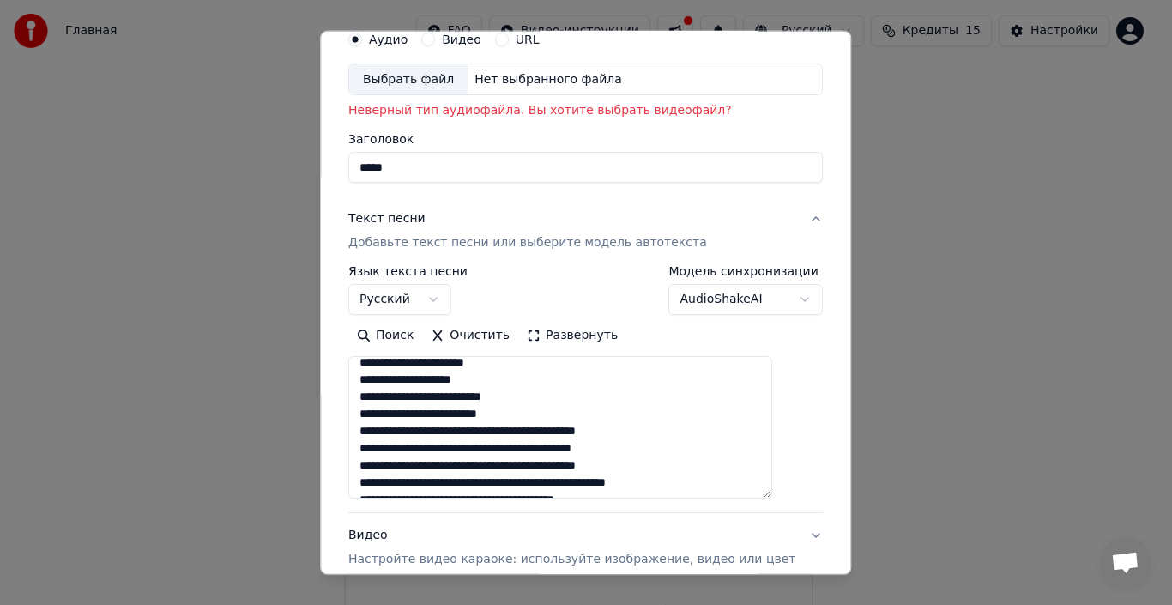
click at [525, 432] on textarea at bounding box center [560, 427] width 424 height 142
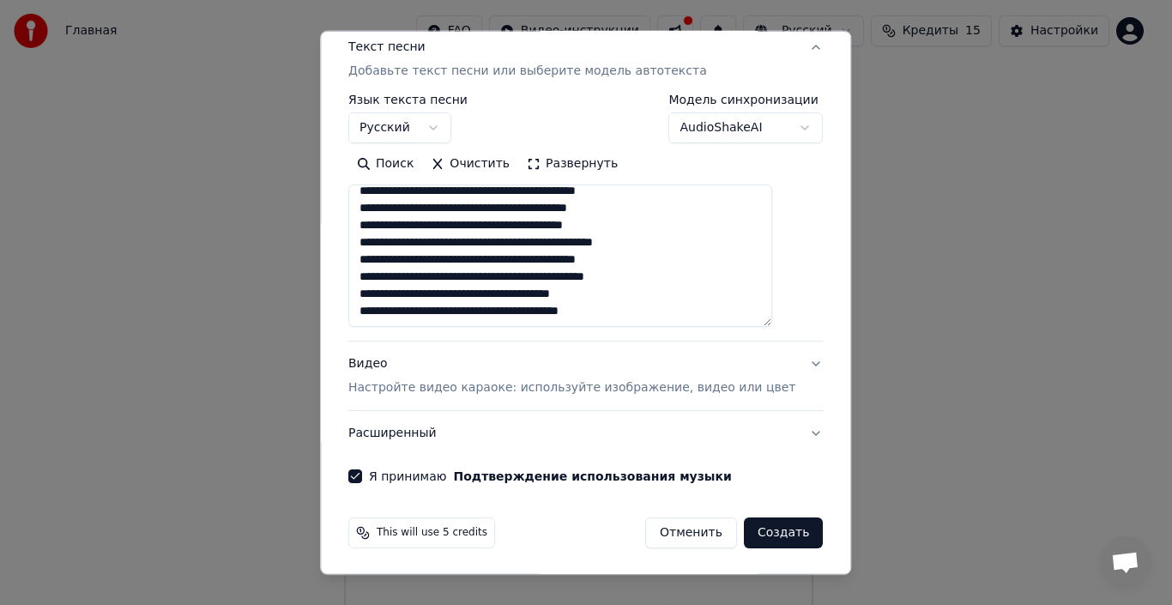
scroll to position [246, 0]
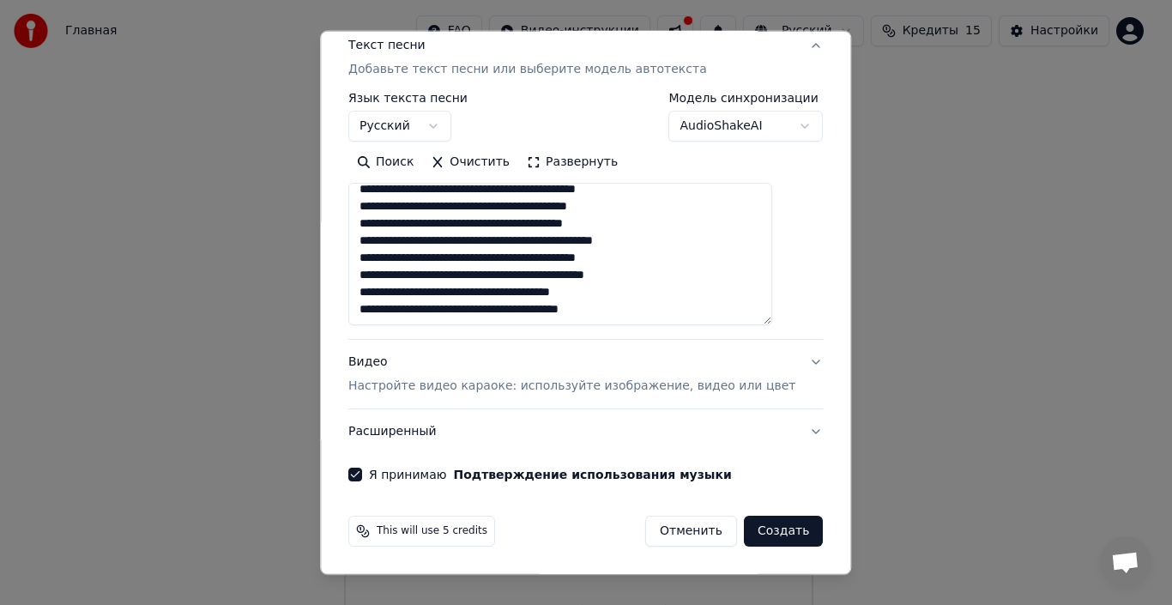
type textarea "**********"
click at [756, 528] on button "Создать" at bounding box center [783, 531] width 79 height 31
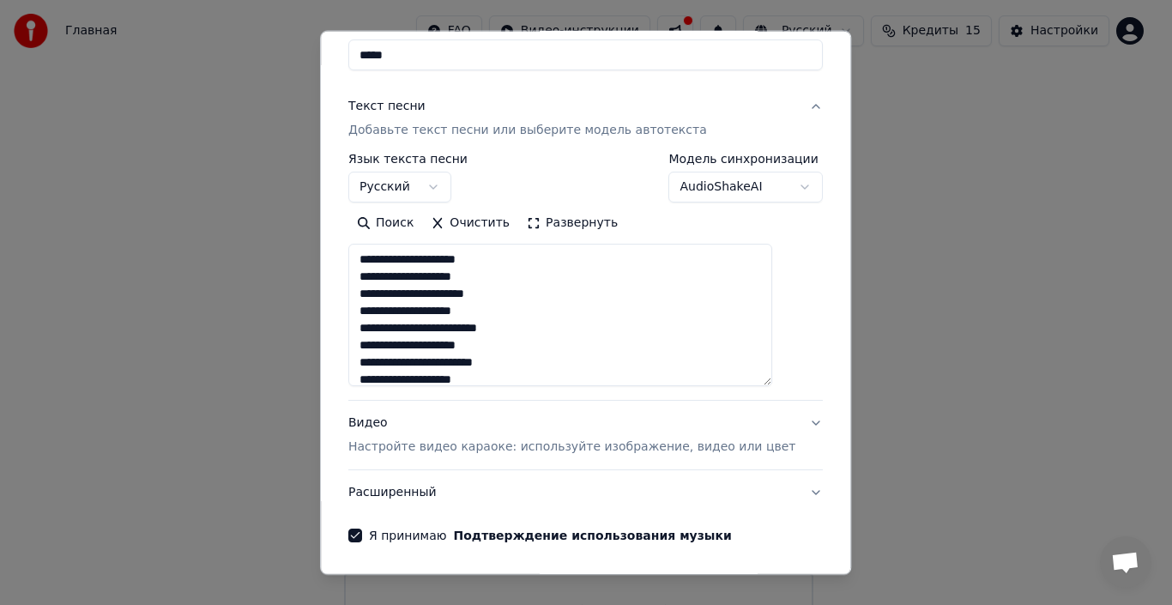
scroll to position [160, 0]
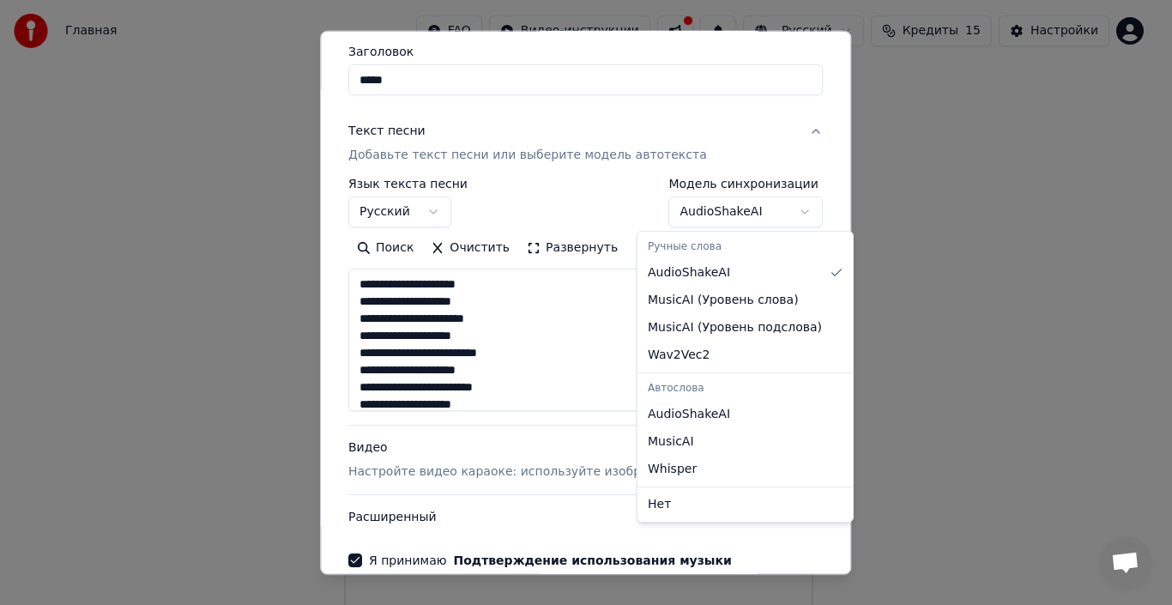
click at [771, 210] on body "Главная FAQ Видео-инструкции Русский Кредиты 15 Настройки Добро пожаловать в Yo…" at bounding box center [578, 363] width 1157 height 727
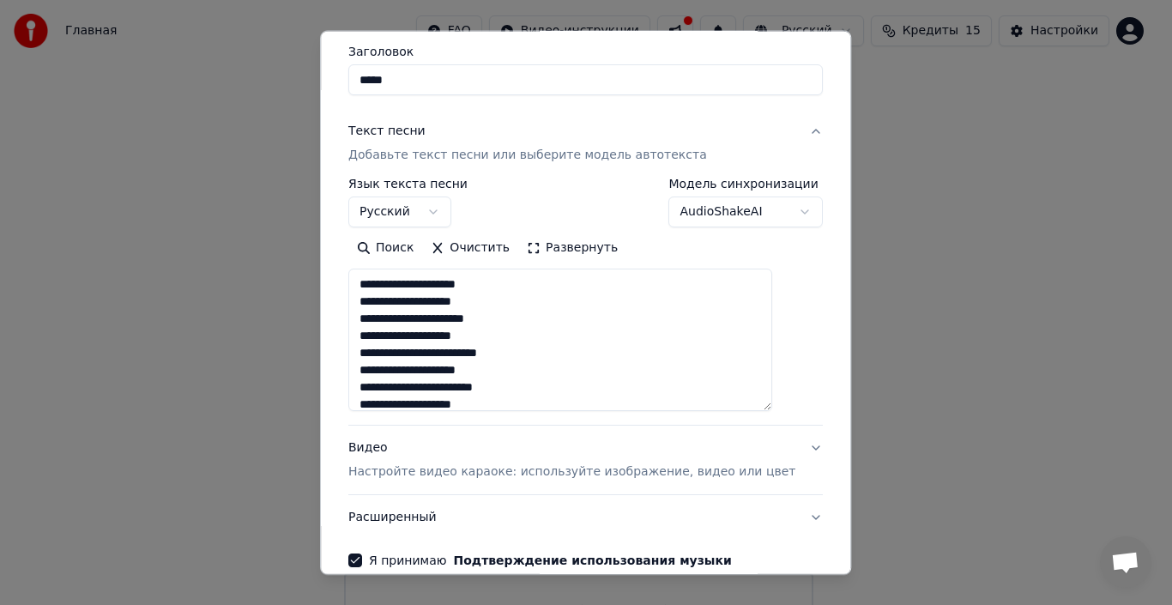
click at [762, 208] on body "Главная FAQ Видео-инструкции Русский Кредиты 15 Настройки Добро пожаловать в Yo…" at bounding box center [578, 363] width 1157 height 727
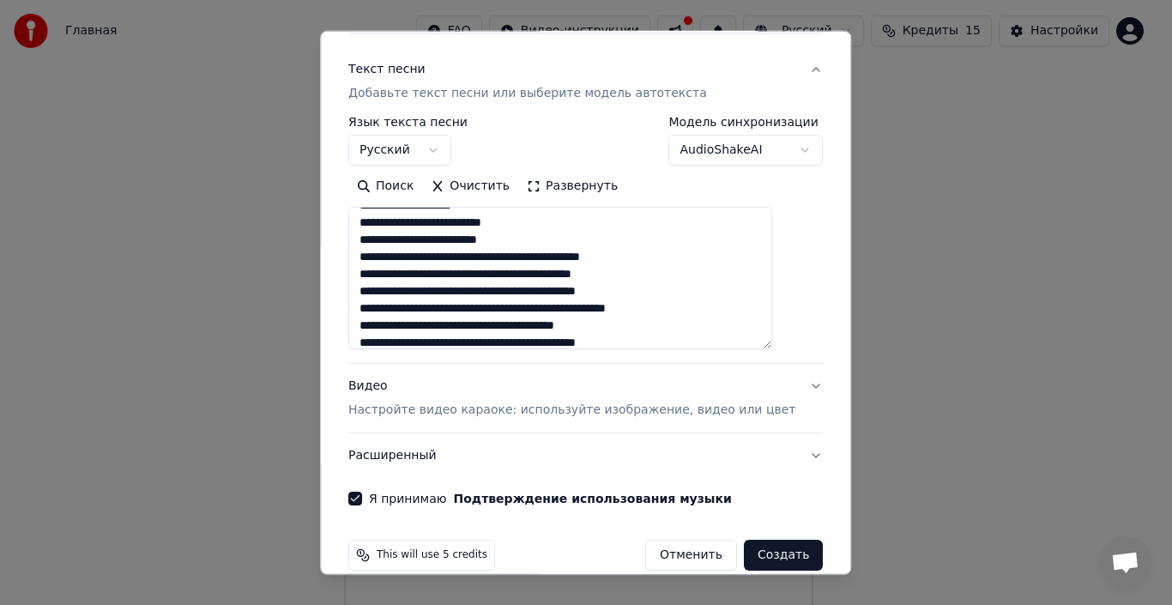
scroll to position [246, 0]
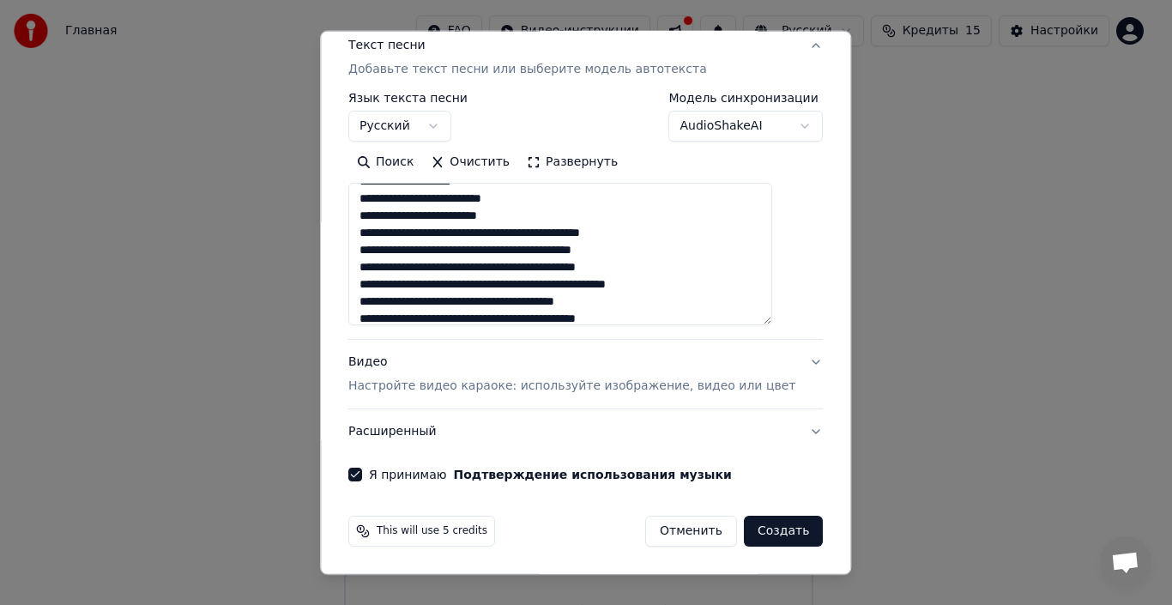
click at [558, 387] on p "Настройте видео караоке: используйте изображение, видео или цвет" at bounding box center [571, 385] width 447 height 17
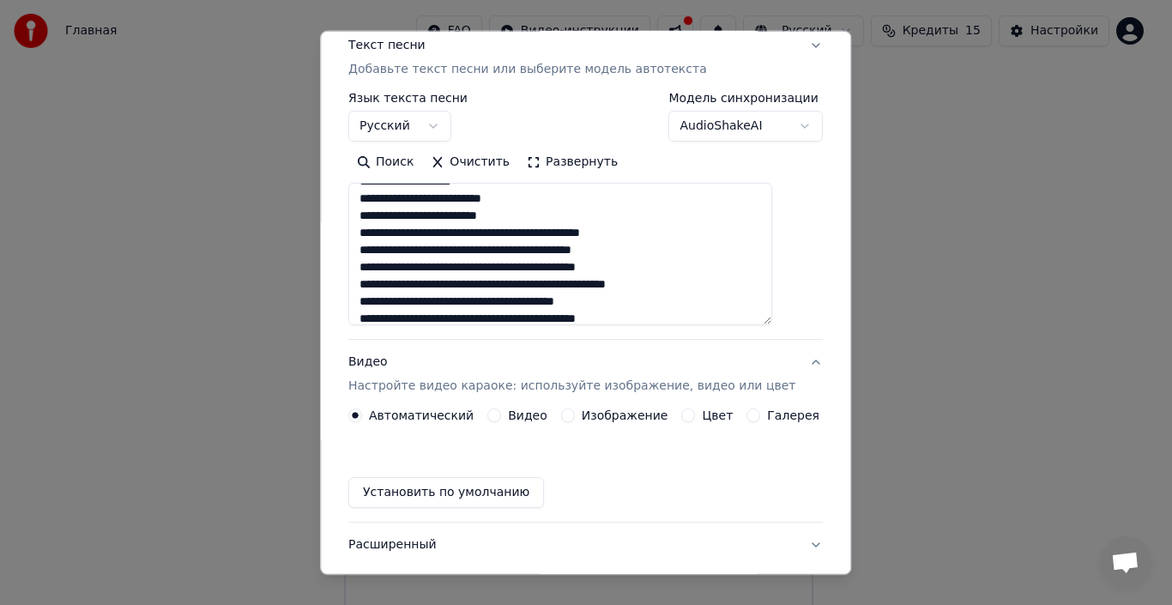
scroll to position [112, 0]
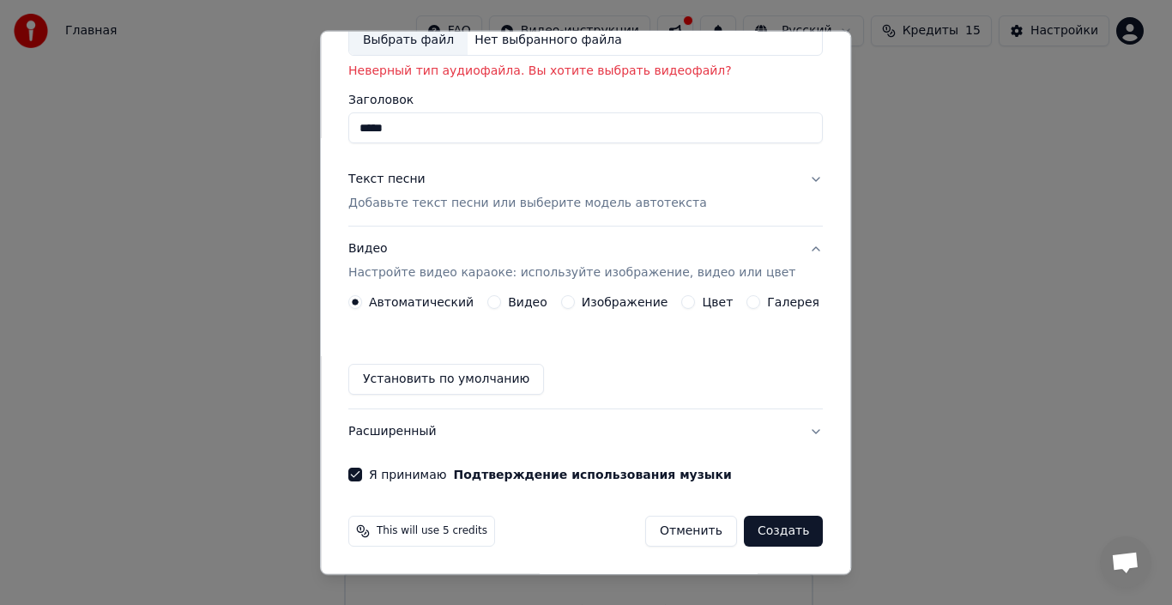
click at [514, 376] on button "Установить по умолчанию" at bounding box center [446, 379] width 196 height 31
click at [770, 534] on button "Создать" at bounding box center [783, 531] width 79 height 31
click at [747, 532] on button "Создать" at bounding box center [783, 531] width 79 height 31
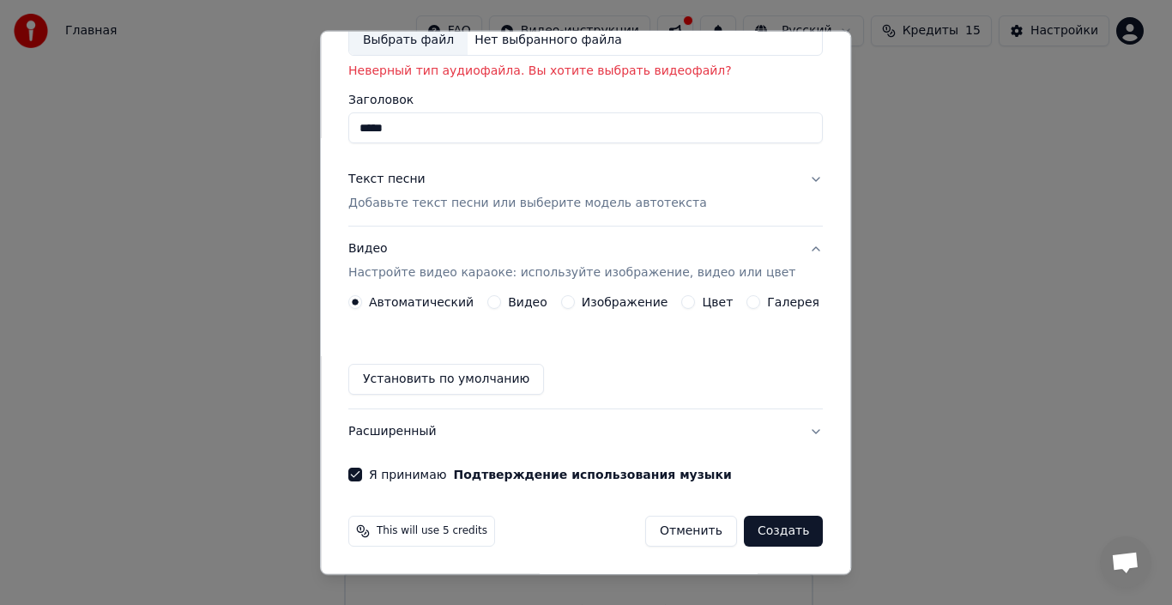
click at [747, 532] on button "Создать" at bounding box center [783, 531] width 79 height 31
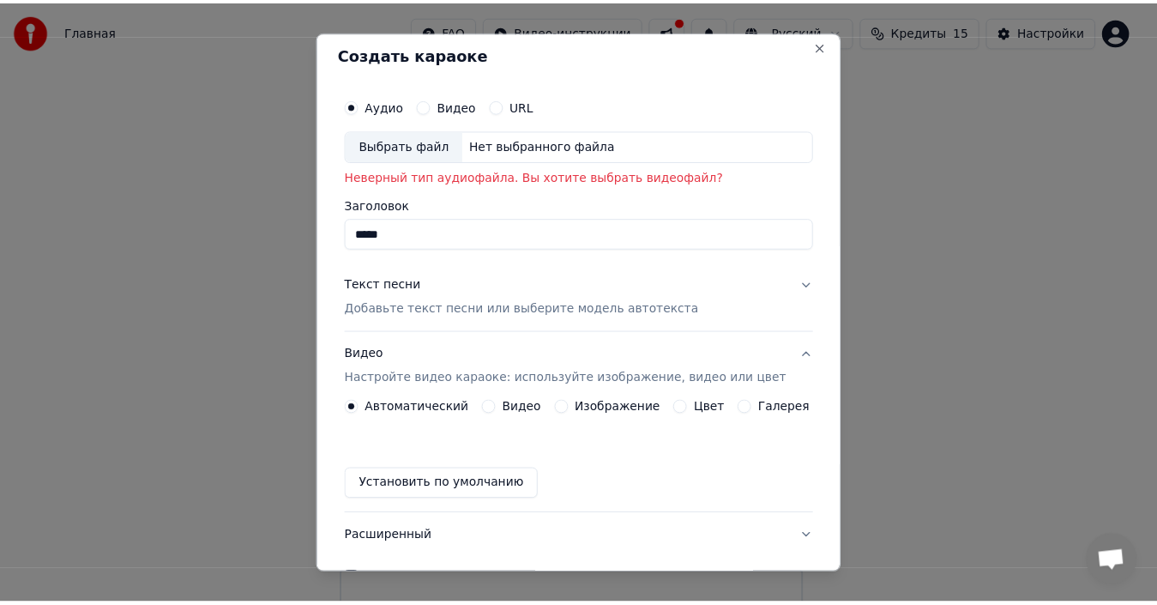
scroll to position [0, 0]
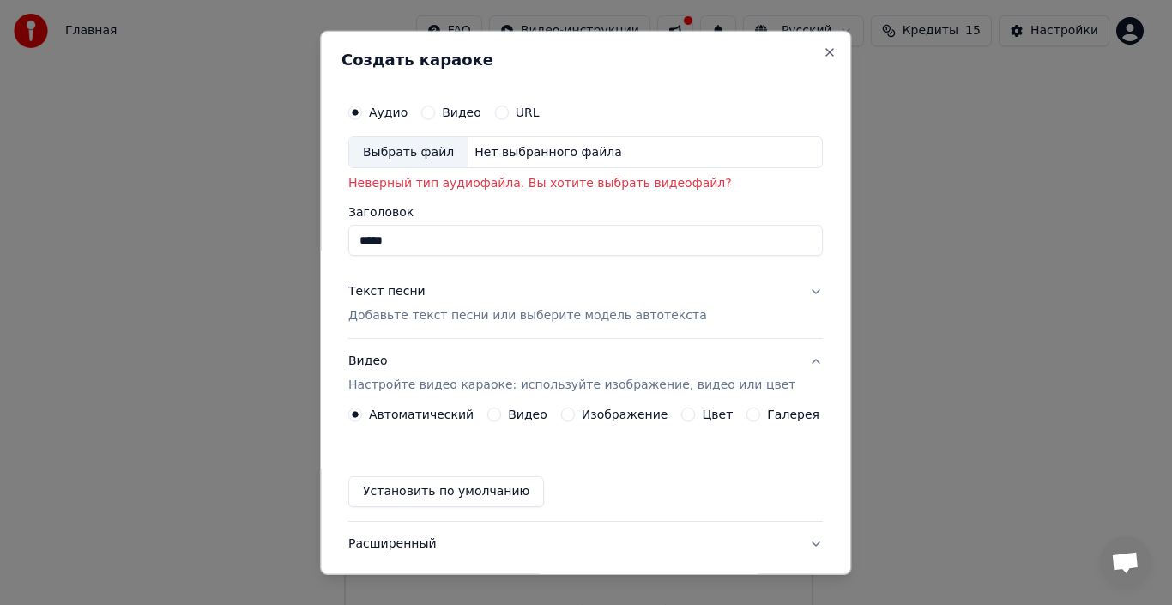
click at [435, 112] on button "Видео" at bounding box center [428, 112] width 14 height 14
click at [508, 110] on button "URL" at bounding box center [502, 112] width 14 height 14
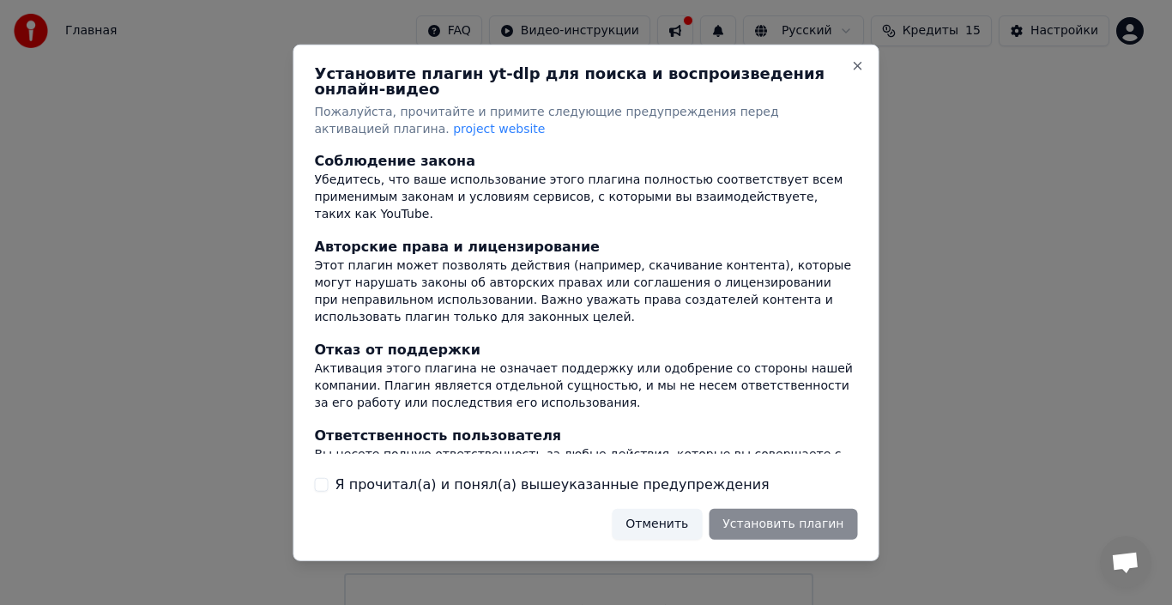
click at [679, 516] on button "Отменить" at bounding box center [657, 524] width 90 height 31
